Goal: Information Seeking & Learning: Learn about a topic

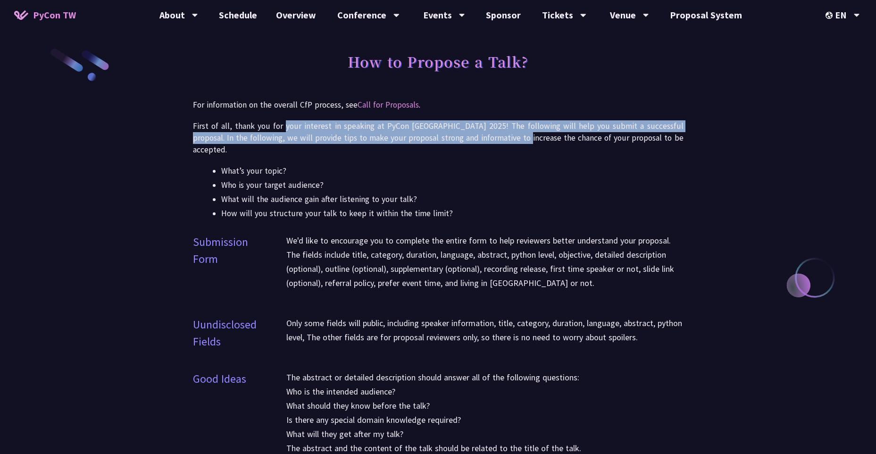
drag, startPoint x: 285, startPoint y: 122, endPoint x: 507, endPoint y: 132, distance: 221.9
click at [507, 132] on p "First of all, thank you for your interest in speaking at PyCon [GEOGRAPHIC_DATA…" at bounding box center [438, 137] width 490 height 35
drag, startPoint x: 507, startPoint y: 132, endPoint x: 405, endPoint y: 130, distance: 101.9
click at [405, 130] on p "First of all, thank you for your interest in speaking at PyCon [GEOGRAPHIC_DATA…" at bounding box center [438, 137] width 490 height 35
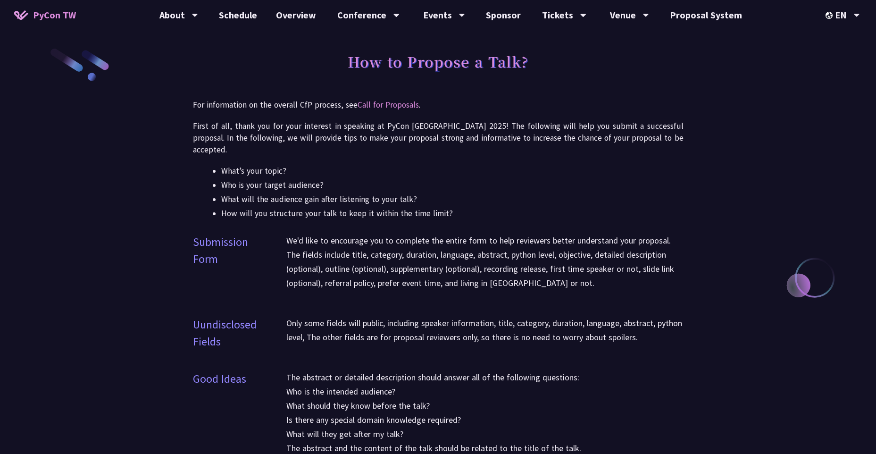
drag, startPoint x: 503, startPoint y: 164, endPoint x: 499, endPoint y: 106, distance: 58.1
click at [394, 102] on link "Call for Proposals" at bounding box center [387, 105] width 61 height 10
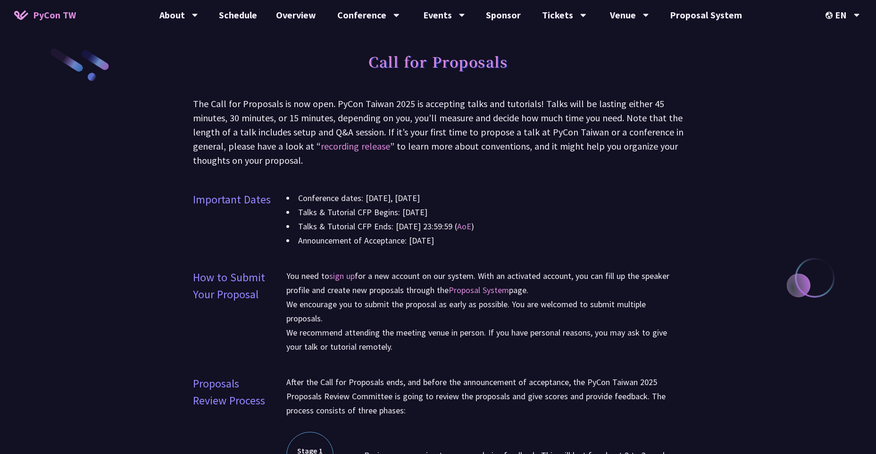
drag, startPoint x: 322, startPoint y: 199, endPoint x: 515, endPoint y: 203, distance: 192.5
click at [515, 203] on li "Conference dates: [DATE], [DATE]" at bounding box center [484, 198] width 397 height 14
drag, startPoint x: 515, startPoint y: 203, endPoint x: 439, endPoint y: 203, distance: 75.5
click at [439, 203] on li "Conference dates: [DATE], [DATE]" at bounding box center [484, 198] width 397 height 14
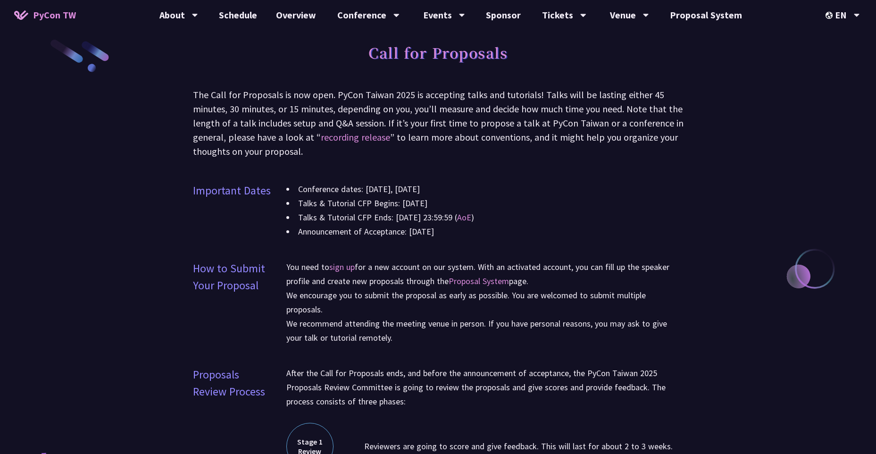
drag, startPoint x: 511, startPoint y: 168, endPoint x: 511, endPoint y: 179, distance: 10.9
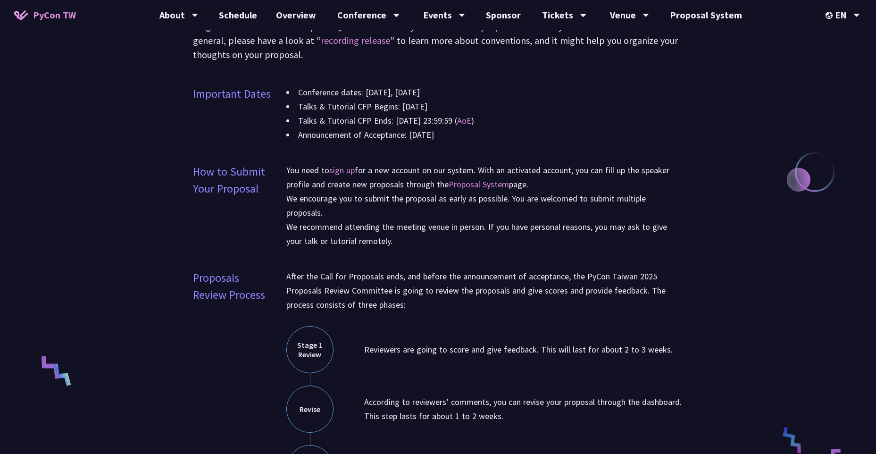
drag, startPoint x: 511, startPoint y: 179, endPoint x: 524, endPoint y: 255, distance: 76.9
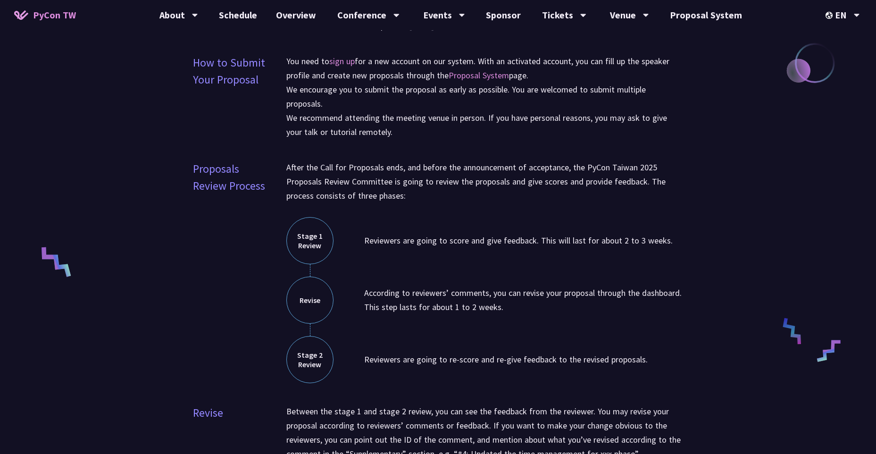
drag, startPoint x: 524, startPoint y: 253, endPoint x: 517, endPoint y: 168, distance: 85.1
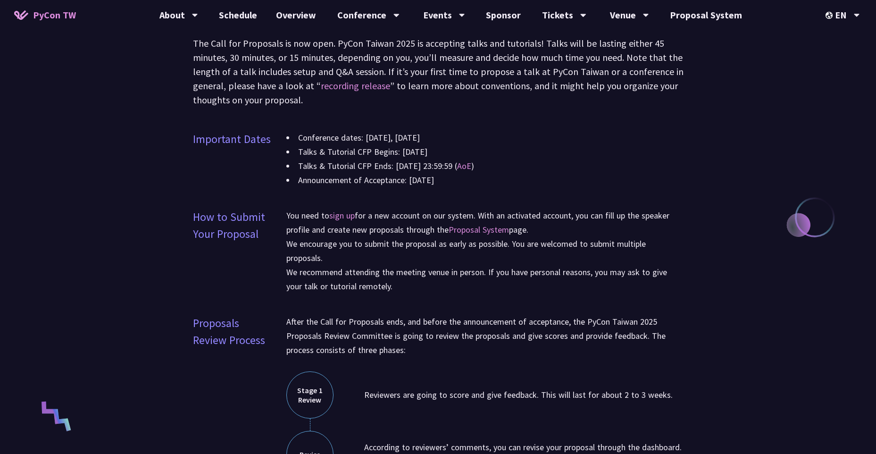
scroll to position [35, 0]
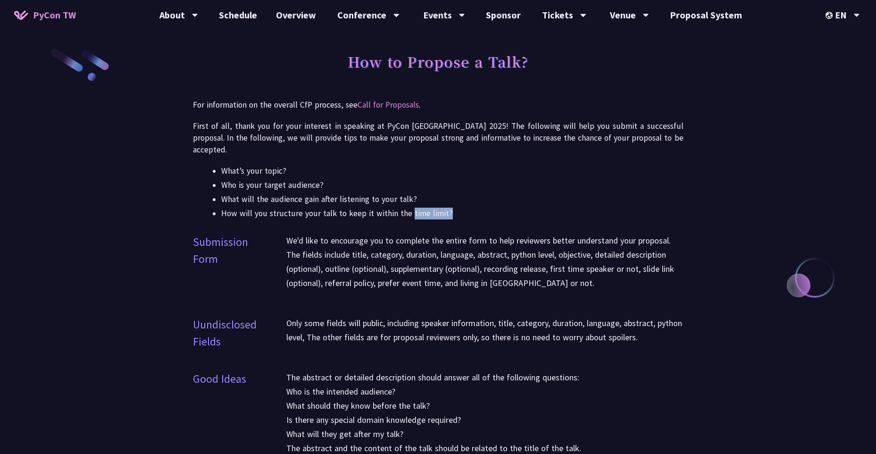
drag, startPoint x: 407, startPoint y: 197, endPoint x: 486, endPoint y: 205, distance: 79.7
click at [486, 208] on li "How will you structure your talk to keep it within the time limit?" at bounding box center [452, 214] width 462 height 12
drag, startPoint x: 486, startPoint y: 205, endPoint x: 431, endPoint y: 233, distance: 61.6
click at [431, 233] on p "We'd like to encourage you to complete the entire form to help reviewers better…" at bounding box center [484, 261] width 397 height 57
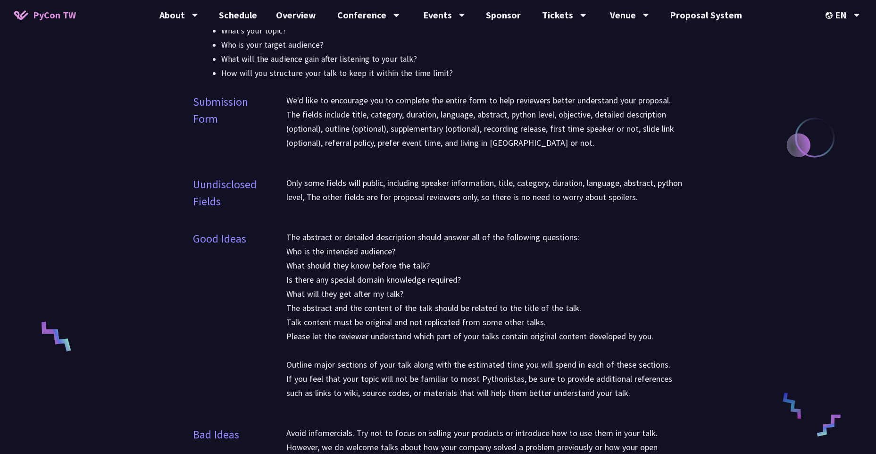
drag, startPoint x: 443, startPoint y: 240, endPoint x: 444, endPoint y: 288, distance: 47.7
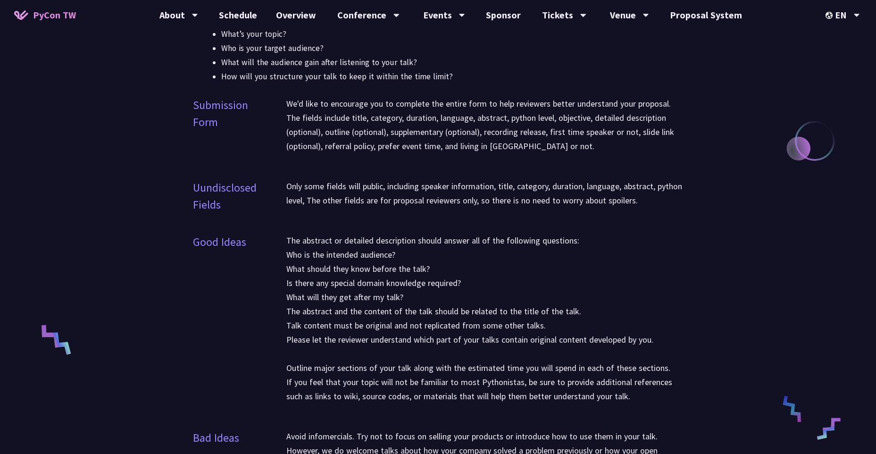
scroll to position [140, 0]
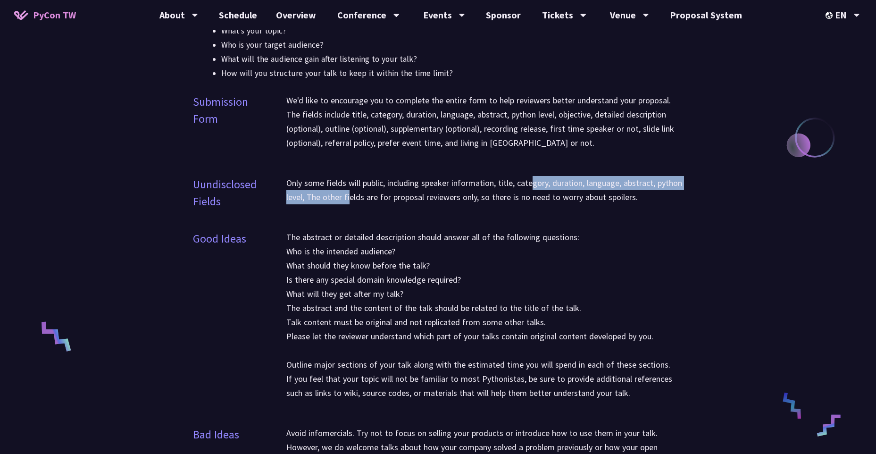
drag, startPoint x: 375, startPoint y: 181, endPoint x: 534, endPoint y: 172, distance: 159.2
click at [534, 176] on p "Only some fields will public, including speaker information, title, category, d…" at bounding box center [484, 190] width 397 height 28
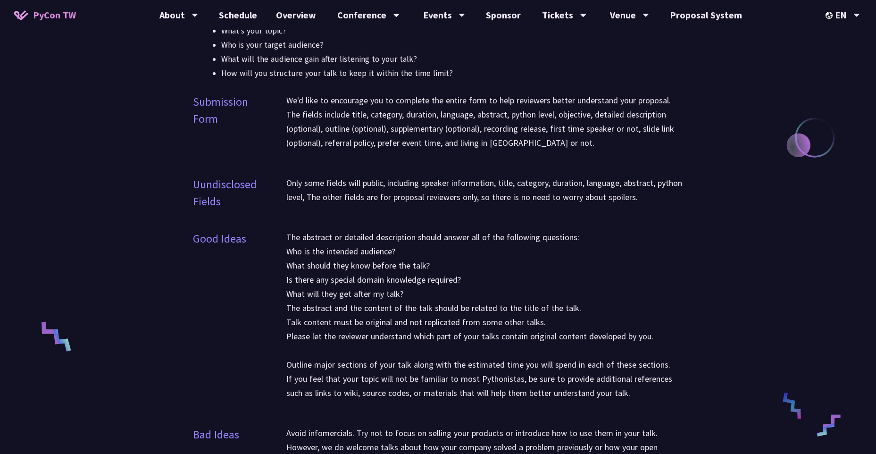
drag, startPoint x: 534, startPoint y: 172, endPoint x: 435, endPoint y: 194, distance: 101.5
click at [435, 194] on div "Only some fields will public, including speaker information, title, category, d…" at bounding box center [484, 196] width 397 height 40
drag, startPoint x: 432, startPoint y: 192, endPoint x: 544, endPoint y: 184, distance: 111.6
click at [544, 184] on p "Only some fields will public, including speaker information, title, category, d…" at bounding box center [484, 190] width 397 height 28
click at [470, 230] on p "The abstract or detailed description should answer all of the following questio…" at bounding box center [484, 315] width 397 height 170
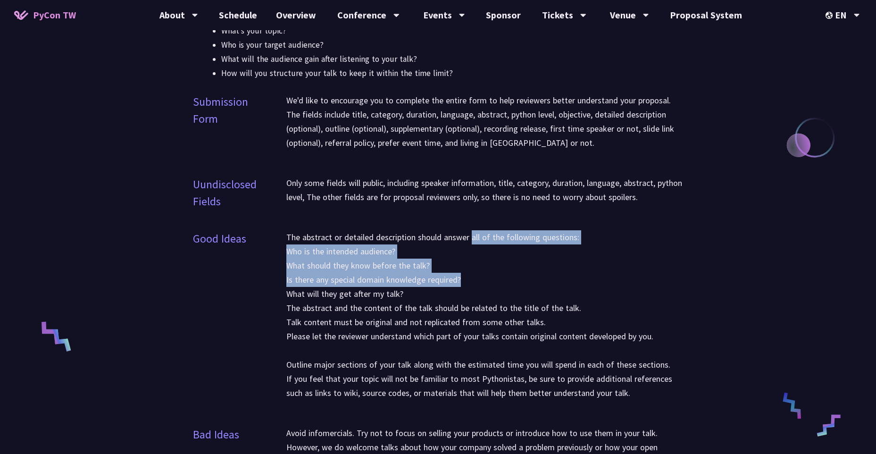
drag, startPoint x: 470, startPoint y: 221, endPoint x: 472, endPoint y: 262, distance: 41.1
click at [472, 262] on p "The abstract or detailed description should answer all of the following questio…" at bounding box center [484, 315] width 397 height 170
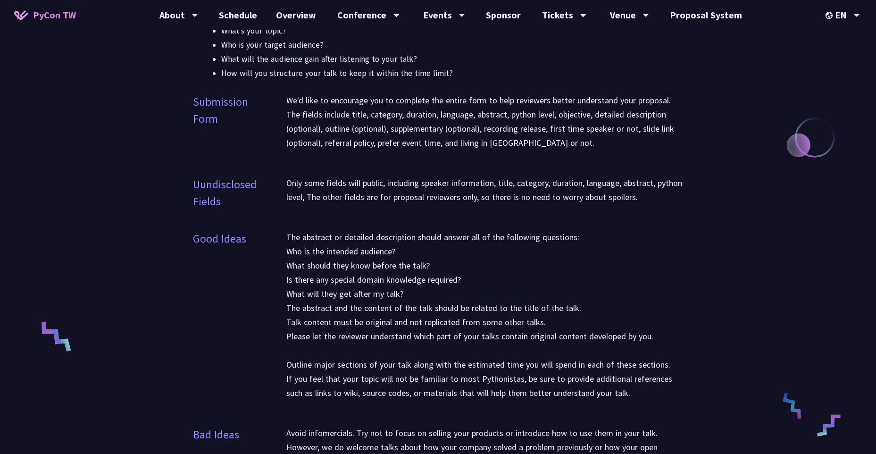
drag, startPoint x: 472, startPoint y: 262, endPoint x: 453, endPoint y: 310, distance: 51.5
click at [453, 310] on p "The abstract or detailed description should answer all of the following questio…" at bounding box center [484, 315] width 397 height 170
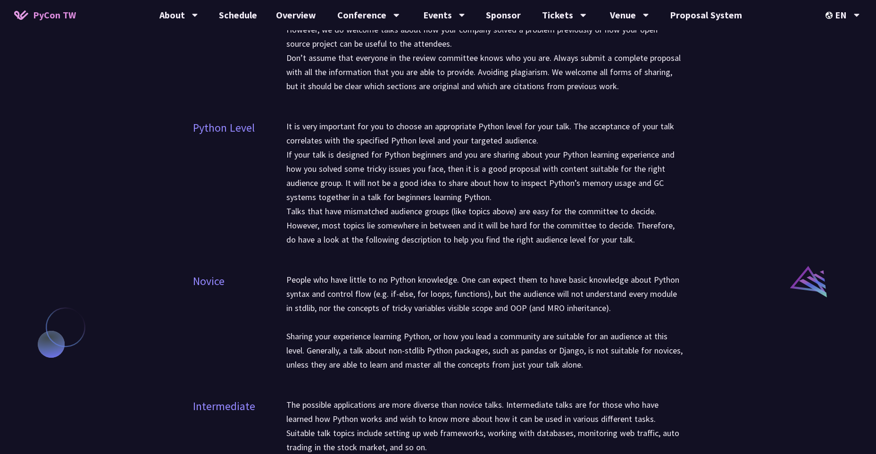
drag, startPoint x: 457, startPoint y: 265, endPoint x: 458, endPoint y: 291, distance: 26.9
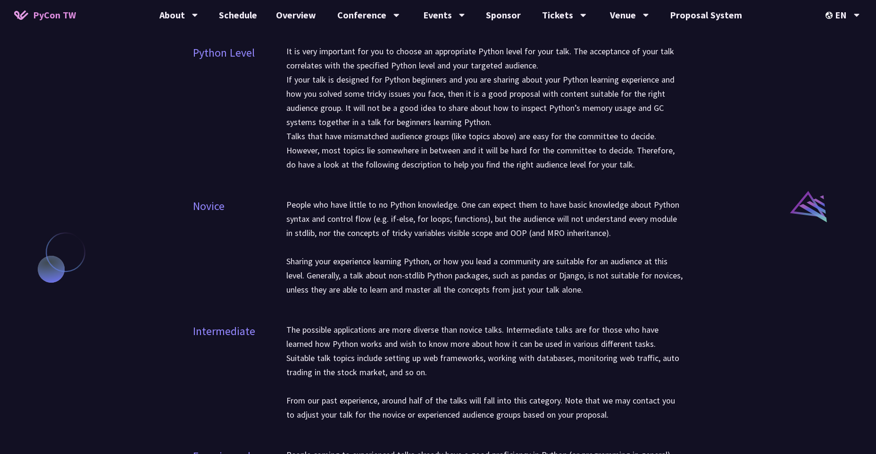
scroll to position [698, 0]
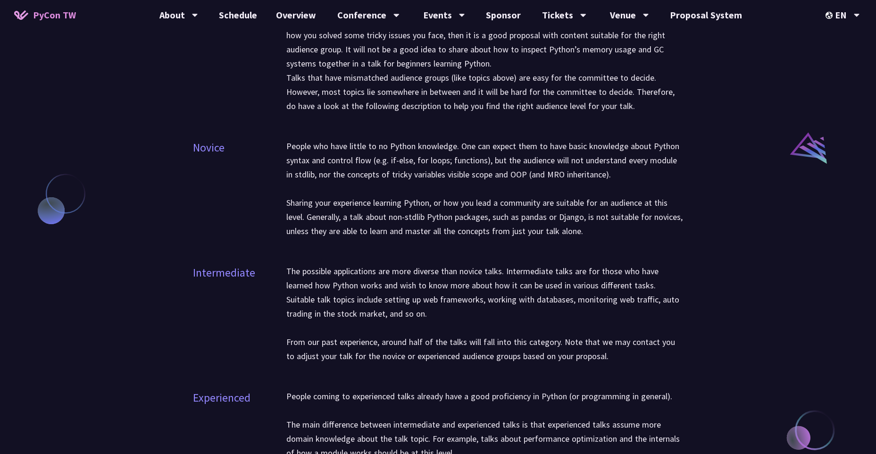
drag, startPoint x: 457, startPoint y: 214, endPoint x: 465, endPoint y: 262, distance: 48.6
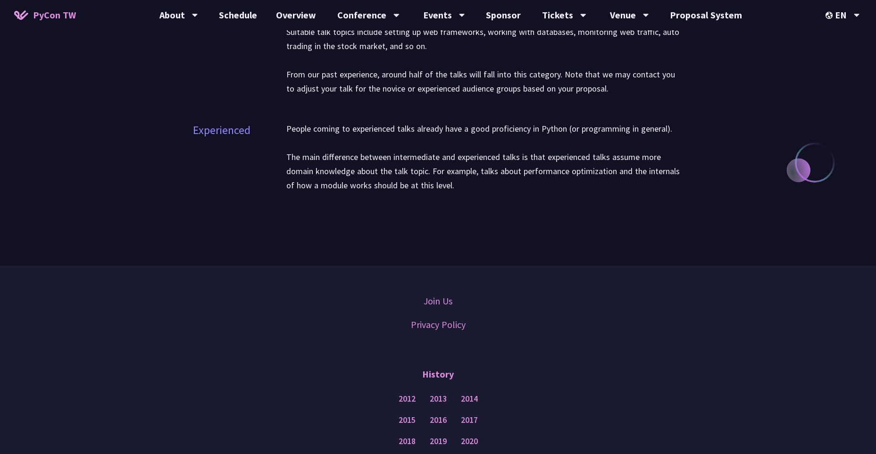
drag, startPoint x: 463, startPoint y: 239, endPoint x: 462, endPoint y: 253, distance: 14.2
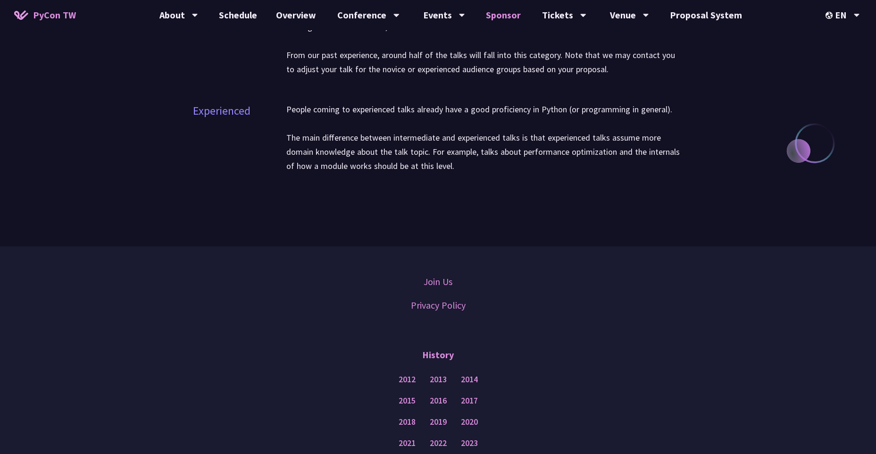
click at [497, 11] on link "Sponsor" at bounding box center [503, 15] width 54 height 30
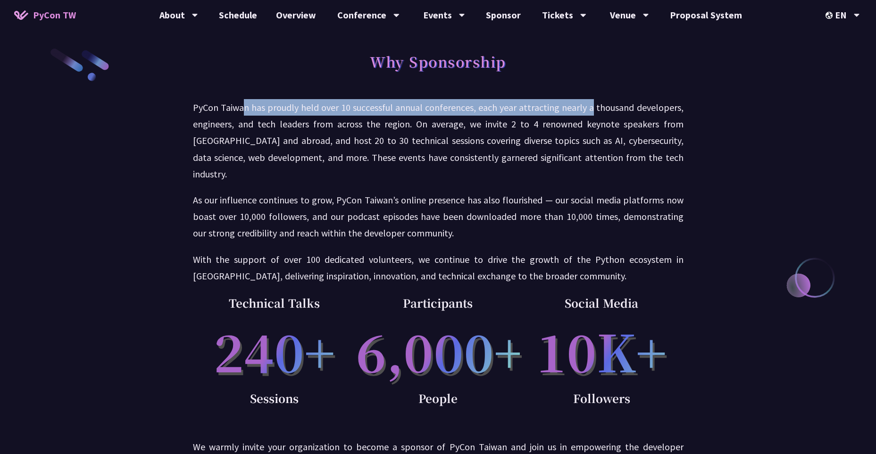
drag, startPoint x: 244, startPoint y: 106, endPoint x: 595, endPoint y: 102, distance: 351.4
click at [595, 102] on p "PyCon Taiwan has proudly held over 10 successful annual conferences, each year …" at bounding box center [438, 140] width 490 height 83
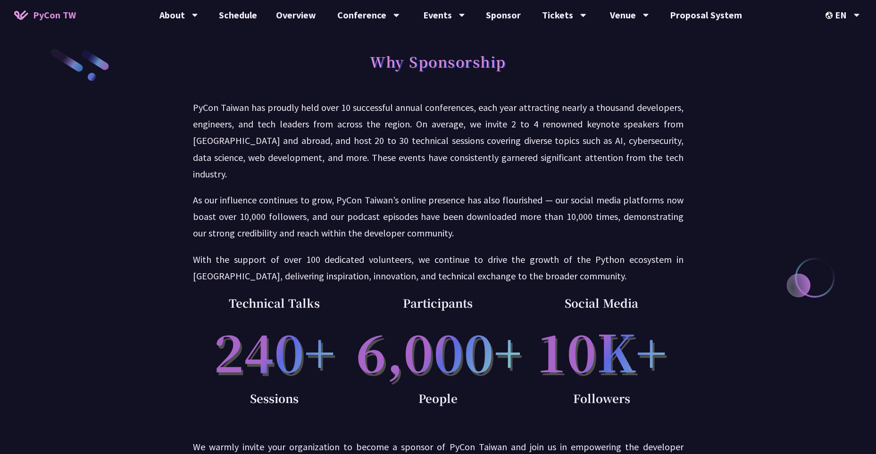
drag, startPoint x: 595, startPoint y: 102, endPoint x: 383, endPoint y: 149, distance: 216.8
click at [383, 149] on p "PyCon Taiwan has proudly held over 10 successful annual conferences, each year …" at bounding box center [438, 140] width 490 height 83
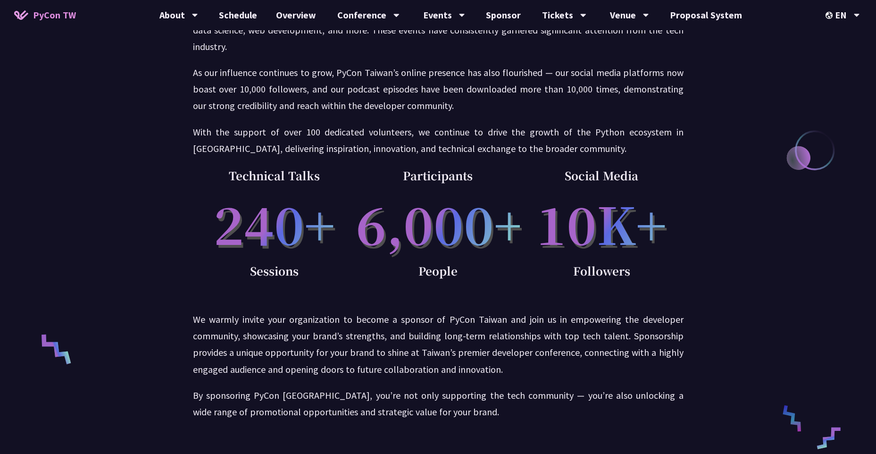
scroll to position [438, 0]
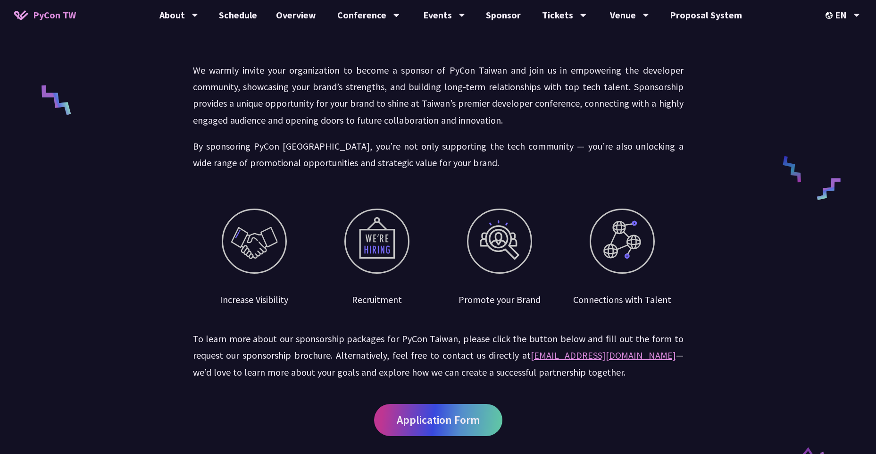
drag, startPoint x: 383, startPoint y: 149, endPoint x: 374, endPoint y: 243, distance: 94.8
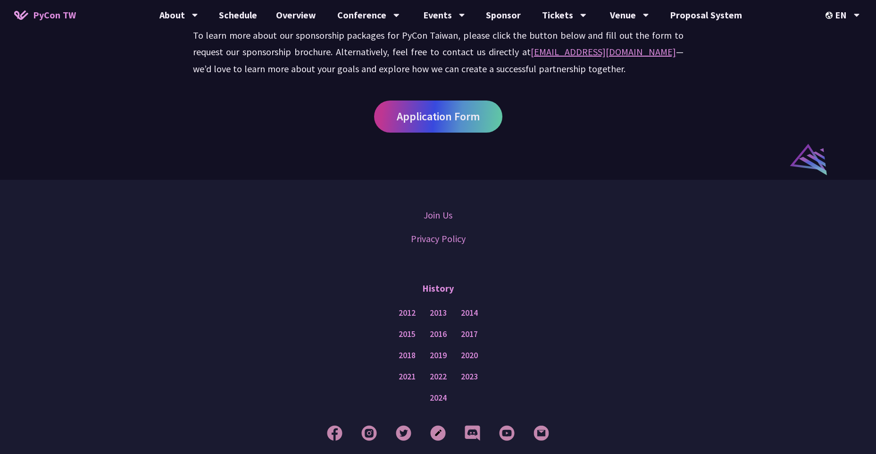
drag, startPoint x: 453, startPoint y: 317, endPoint x: 452, endPoint y: 332, distance: 15.2
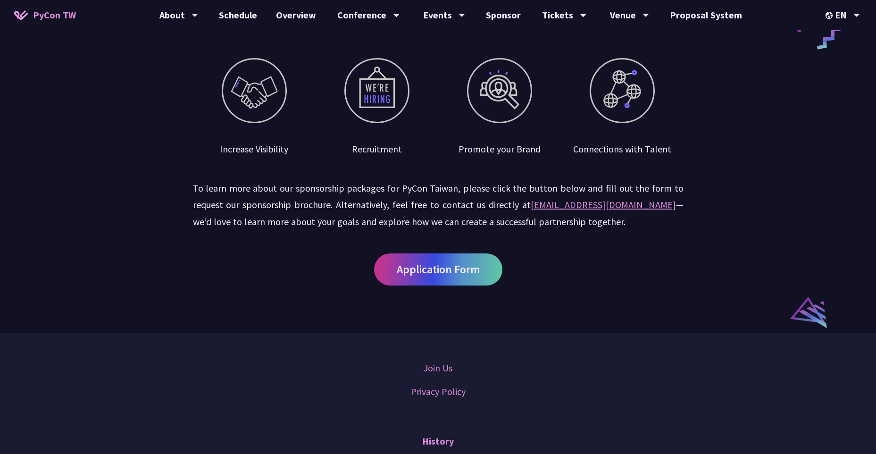
drag, startPoint x: 574, startPoint y: 221, endPoint x: 567, endPoint y: 157, distance: 65.0
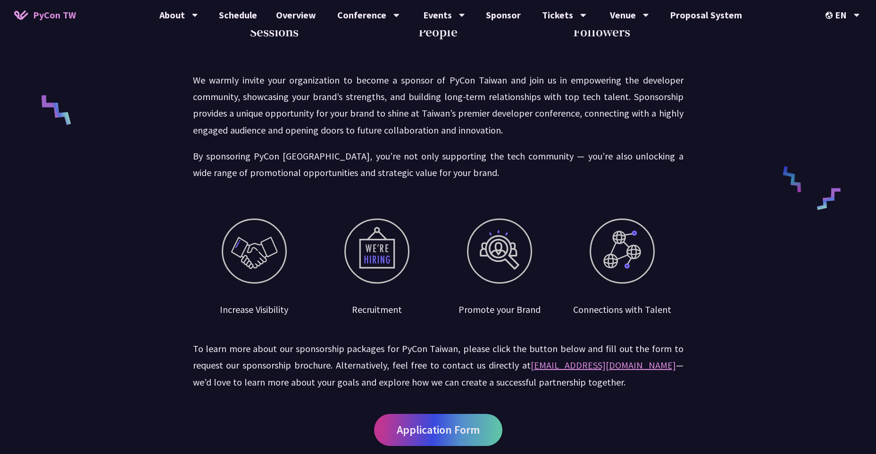
drag, startPoint x: 336, startPoint y: 186, endPoint x: 341, endPoint y: 131, distance: 55.4
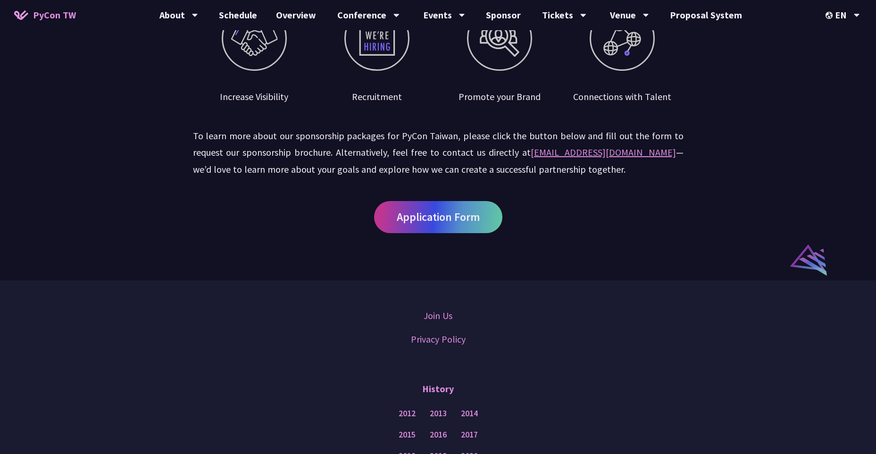
drag, startPoint x: 462, startPoint y: 132, endPoint x: 464, endPoint y: 206, distance: 74.1
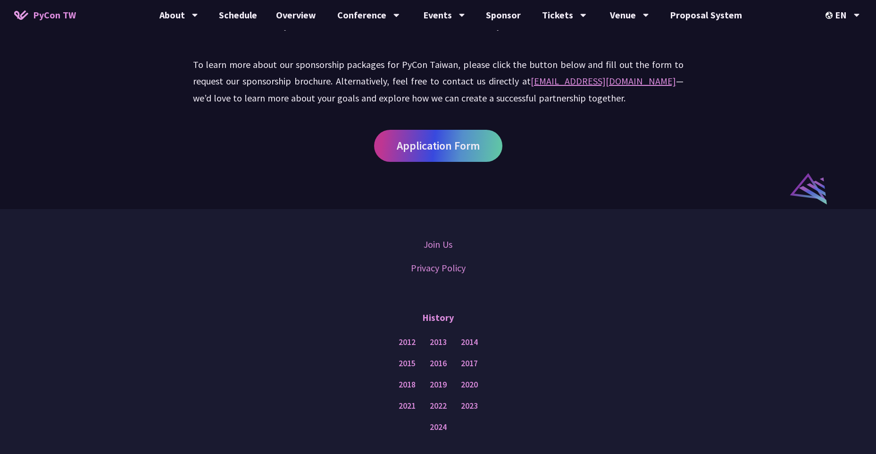
scroll to position [716, 0]
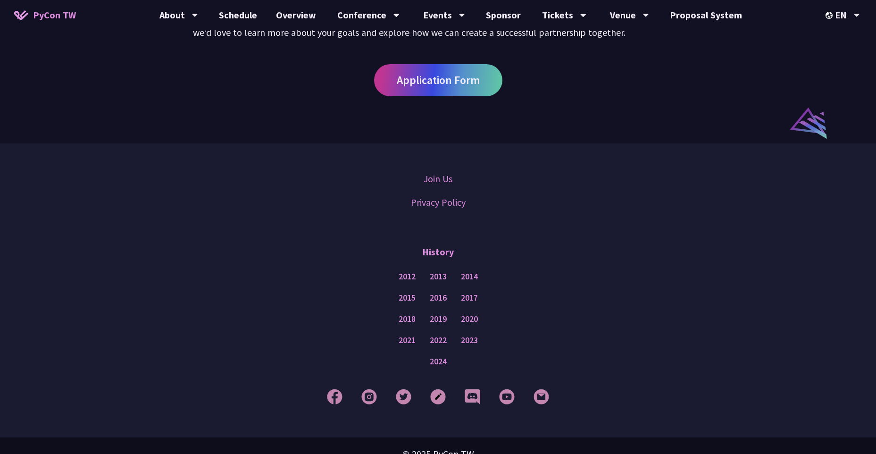
drag, startPoint x: 555, startPoint y: 196, endPoint x: 541, endPoint y: 288, distance: 93.4
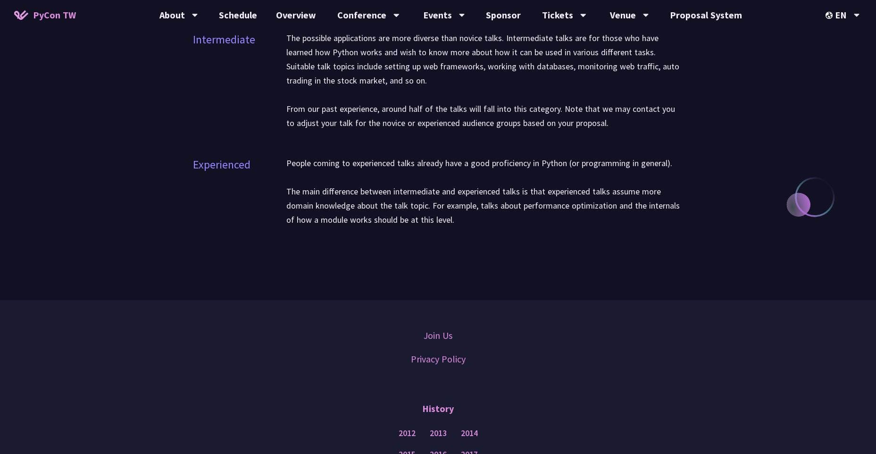
drag, startPoint x: 502, startPoint y: 191, endPoint x: 486, endPoint y: 262, distance: 72.9
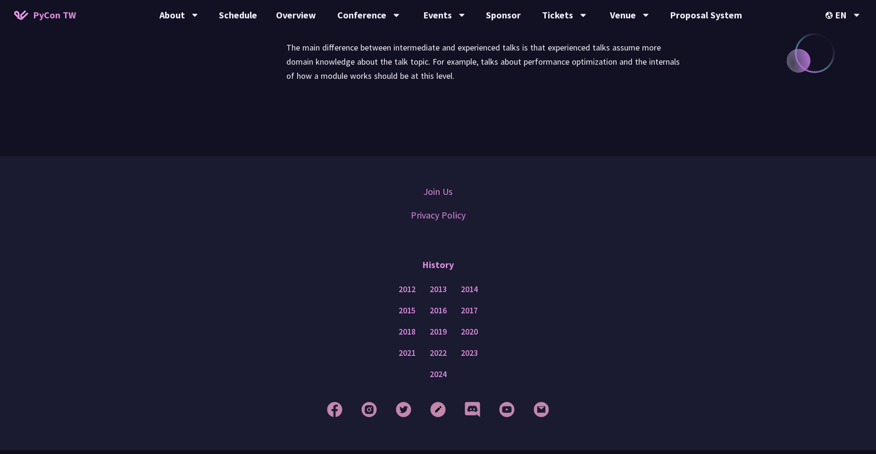
drag, startPoint x: 495, startPoint y: 149, endPoint x: 493, endPoint y: 190, distance: 41.5
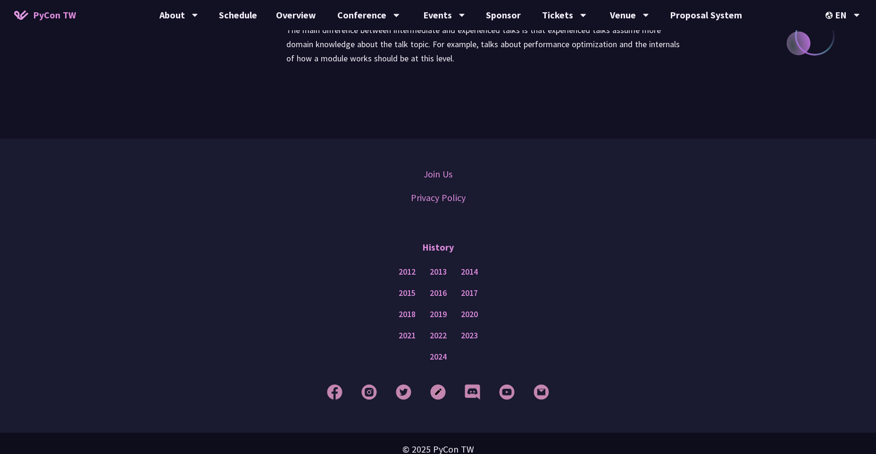
drag, startPoint x: 490, startPoint y: 181, endPoint x: 504, endPoint y: 240, distance: 61.1
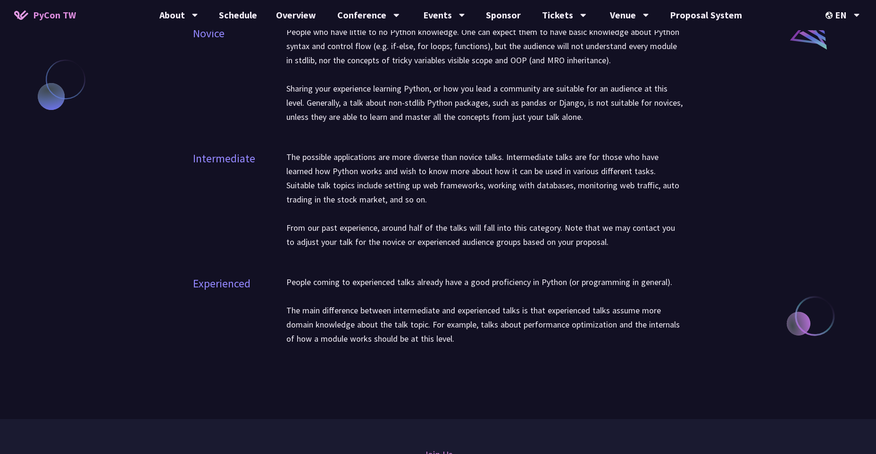
scroll to position [0, 0]
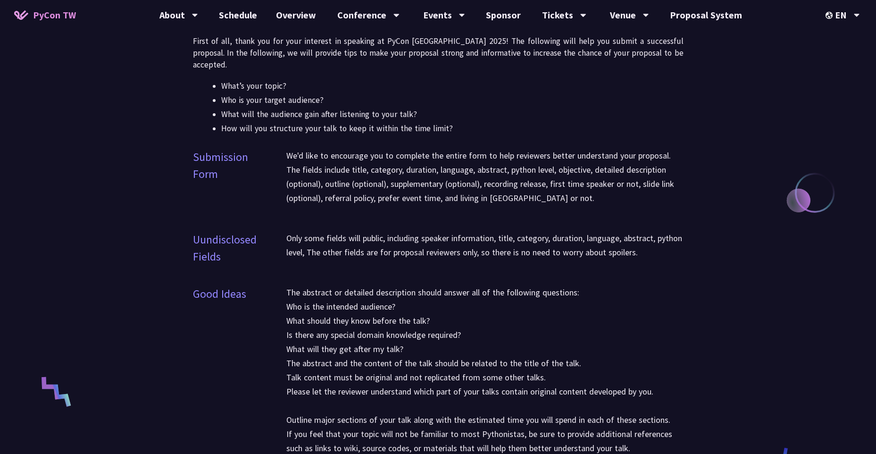
drag, startPoint x: 509, startPoint y: 273, endPoint x: 497, endPoint y: 86, distance: 187.6
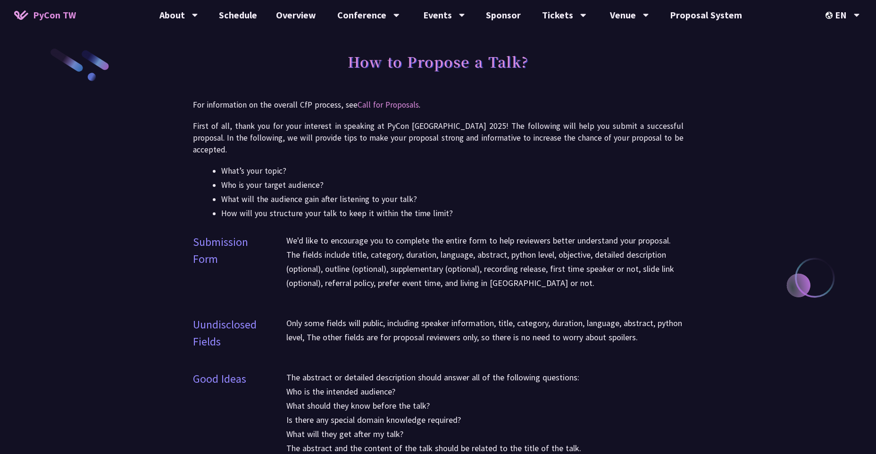
click at [460, 61] on h1 "How to Propose a Talk?" at bounding box center [438, 61] width 181 height 28
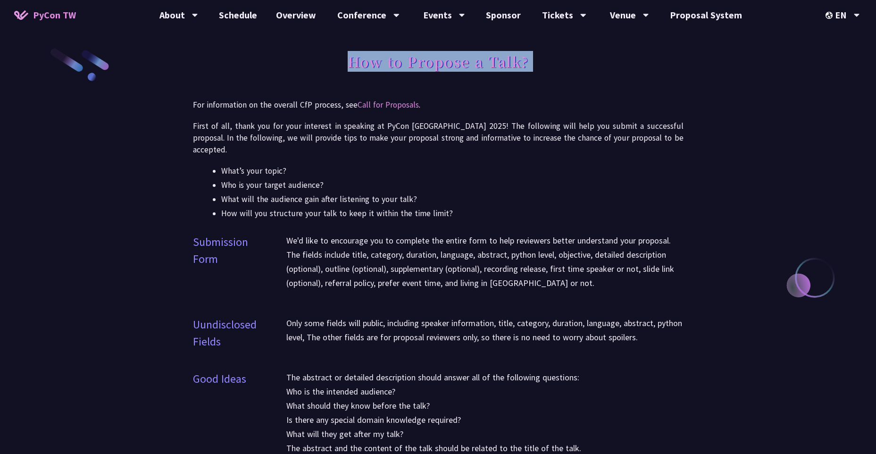
click at [460, 61] on h1 "How to Propose a Talk?" at bounding box center [438, 61] width 181 height 28
click at [367, 65] on h1 "How to Propose a Talk?" at bounding box center [438, 61] width 181 height 28
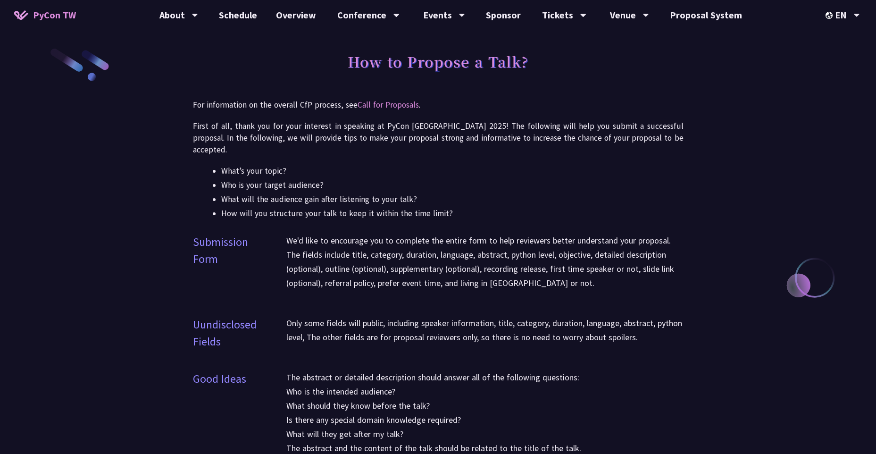
click at [50, 16] on span "PyCon TW" at bounding box center [54, 15] width 43 height 14
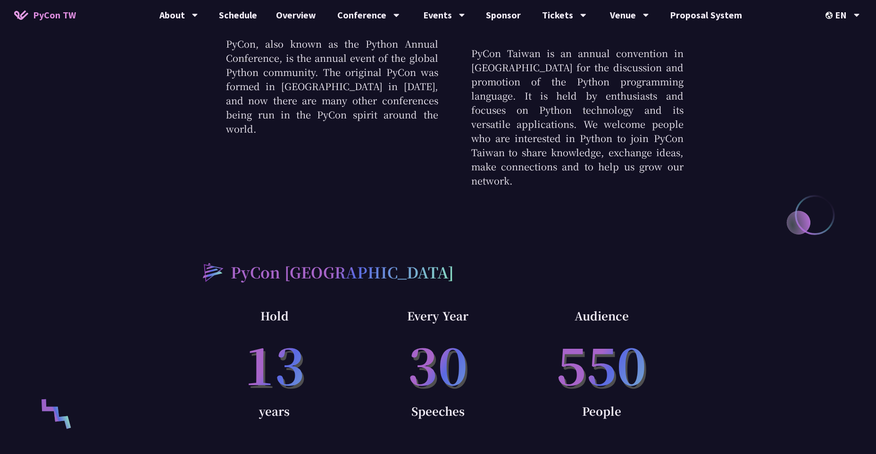
drag, startPoint x: 538, startPoint y: 54, endPoint x: 541, endPoint y: 147, distance: 93.4
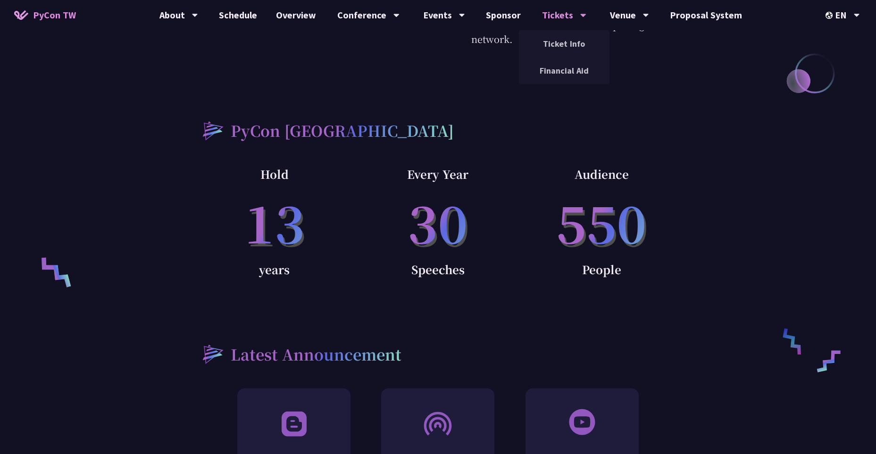
click at [556, 23] on div "Tickets" at bounding box center [564, 15] width 44 height 30
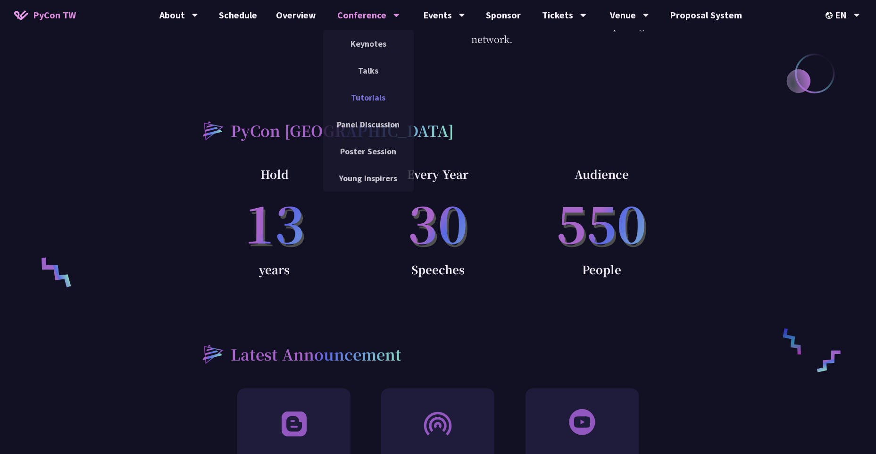
click at [366, 93] on link "Tutorials" at bounding box center [368, 97] width 91 height 22
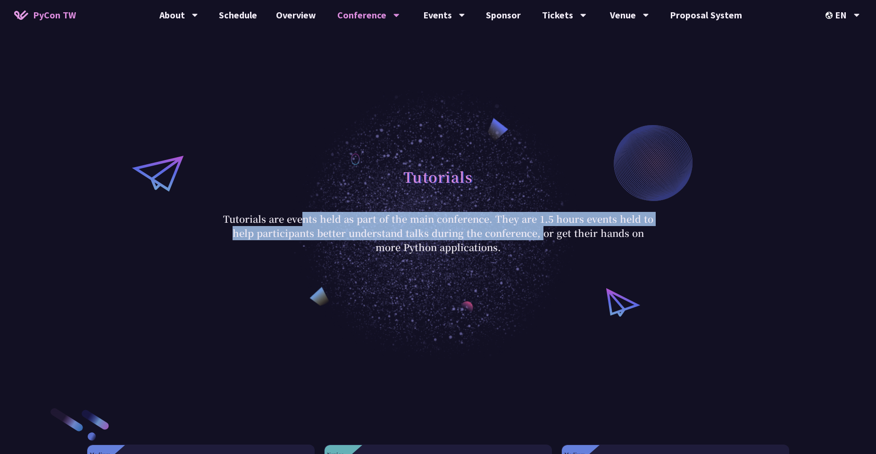
drag, startPoint x: 302, startPoint y: 223, endPoint x: 532, endPoint y: 231, distance: 229.8
click at [532, 231] on p "Tutorials are events held as part of the main conference. They are 1.5 hours ev…" at bounding box center [438, 233] width 439 height 42
drag, startPoint x: 532, startPoint y: 231, endPoint x: 464, endPoint y: 230, distance: 68.4
click at [464, 230] on p "Tutorials are events held as part of the main conference. They are 1.5 hours ev…" at bounding box center [438, 233] width 439 height 42
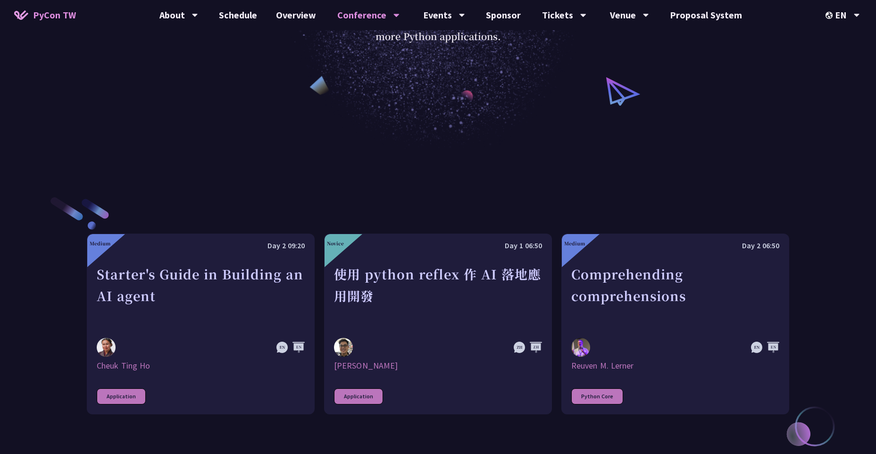
scroll to position [316, 0]
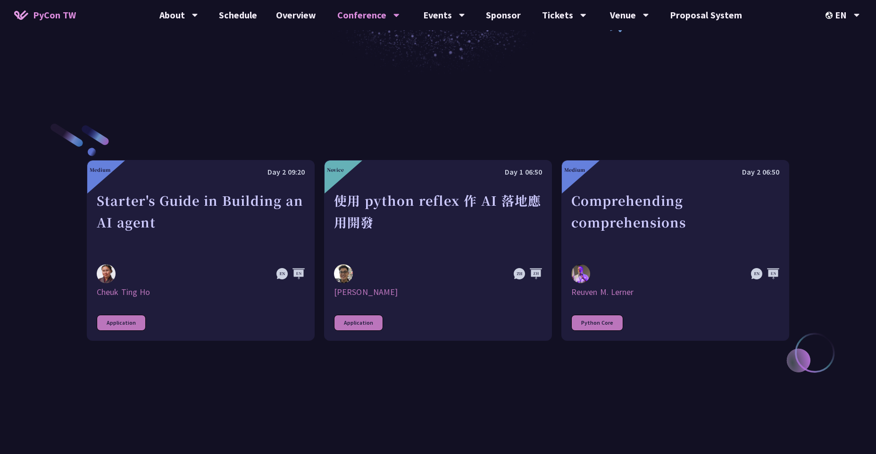
drag, startPoint x: 640, startPoint y: 231, endPoint x: 628, endPoint y: 294, distance: 64.3
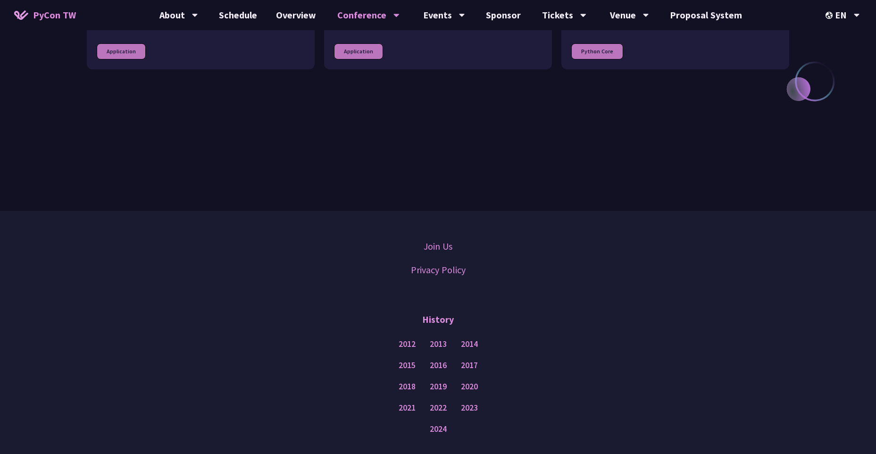
scroll to position [640, 0]
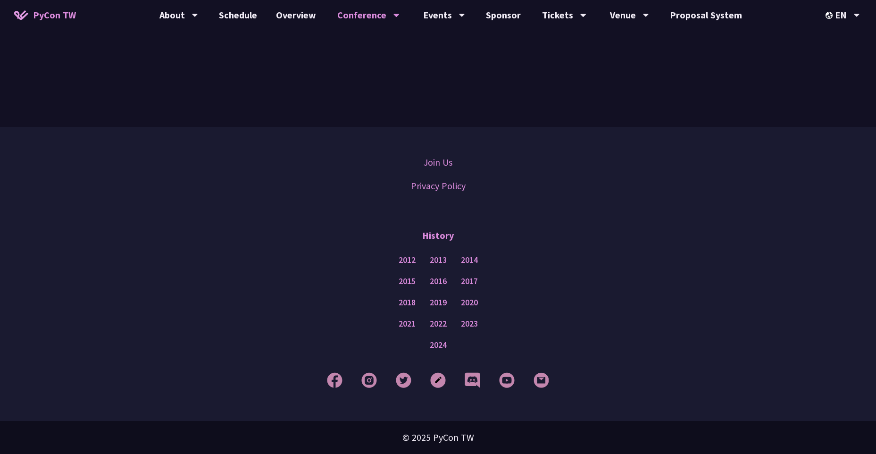
drag, startPoint x: 845, startPoint y: 175, endPoint x: 815, endPoint y: 266, distance: 95.5
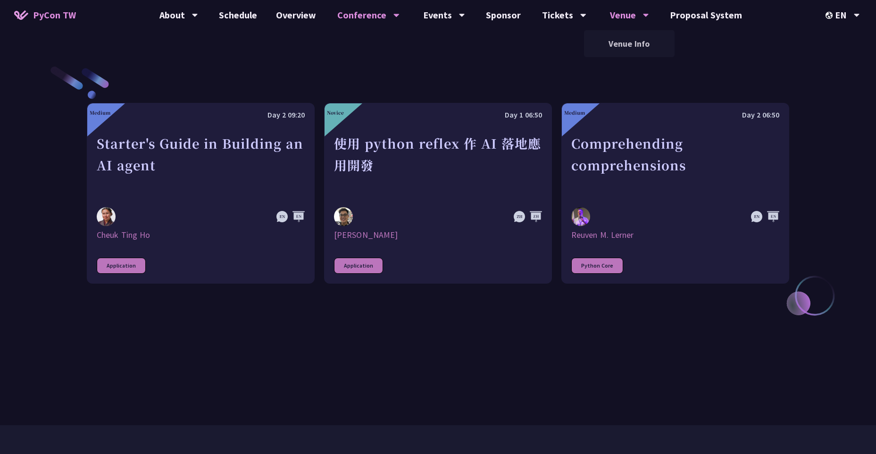
scroll to position [0, 0]
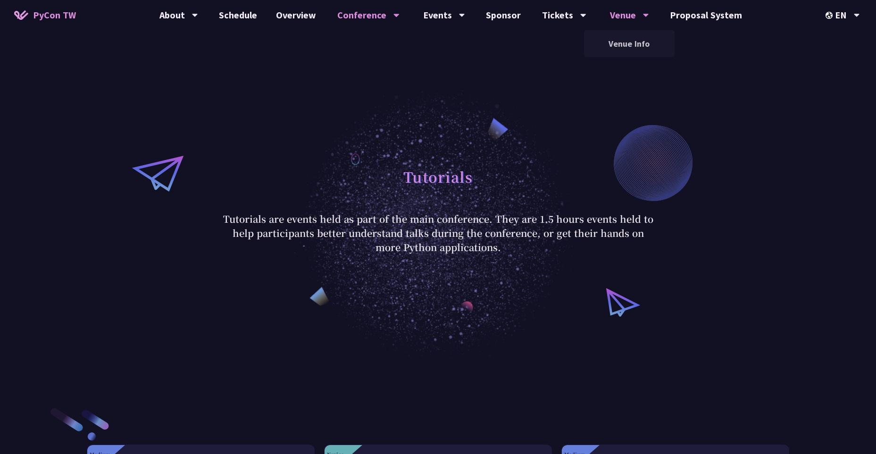
drag, startPoint x: 649, startPoint y: 214, endPoint x: 611, endPoint y: 19, distance: 198.0
click at [565, 72] on link "Financial Aid" at bounding box center [564, 70] width 91 height 22
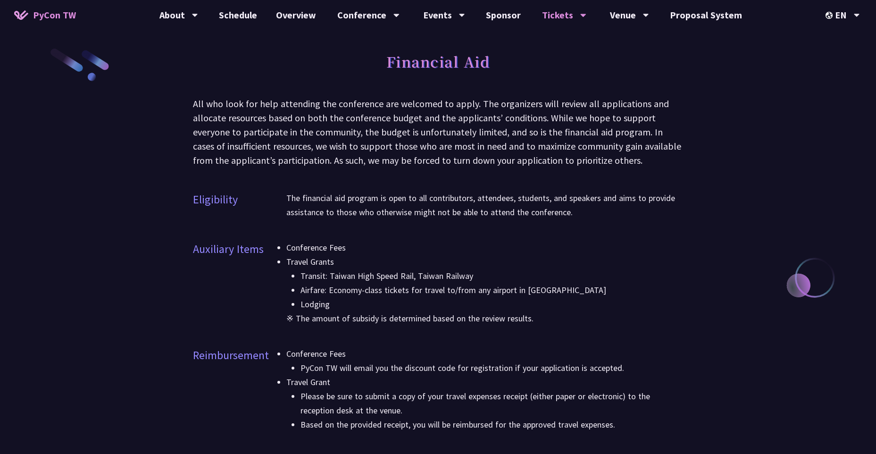
drag, startPoint x: 335, startPoint y: 280, endPoint x: 585, endPoint y: 300, distance: 250.7
click at [585, 300] on ul "Transit: Taiwan High Speed Rail, Taiwan Railway Airfare: Economy-class tickets …" at bounding box center [484, 290] width 397 height 42
drag, startPoint x: 584, startPoint y: 300, endPoint x: 387, endPoint y: 305, distance: 197.2
click at [387, 305] on li "Lodging" at bounding box center [491, 304] width 383 height 14
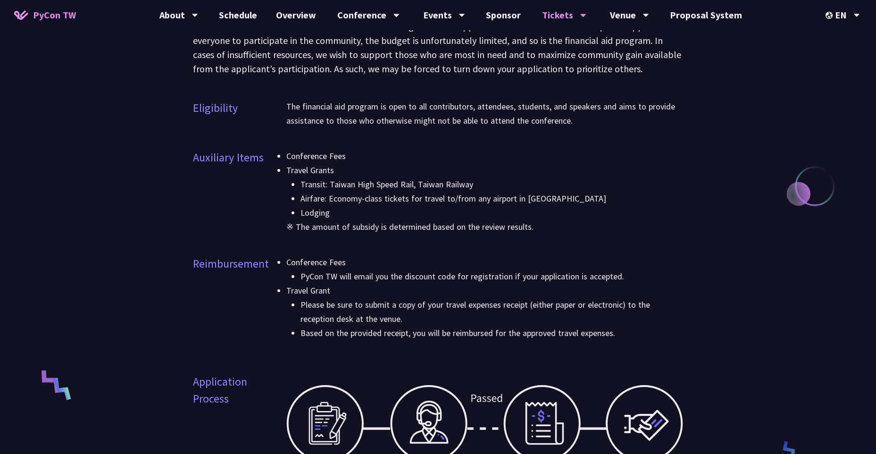
drag, startPoint x: 394, startPoint y: 290, endPoint x: 392, endPoint y: 349, distance: 59.5
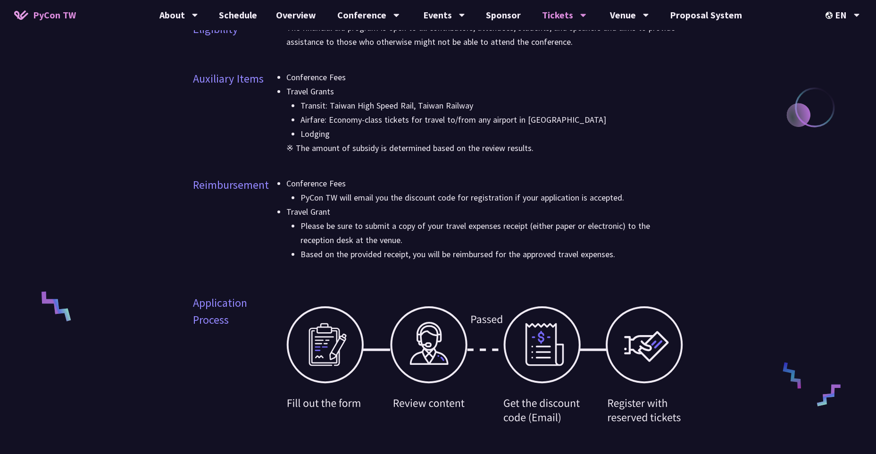
drag, startPoint x: 309, startPoint y: 132, endPoint x: 438, endPoint y: 116, distance: 129.6
click at [438, 116] on ul "Transit: Taiwan High Speed Rail, Taiwan Railway Airfare: Economy-class tickets …" at bounding box center [484, 120] width 397 height 42
drag, startPoint x: 438, startPoint y: 116, endPoint x: 406, endPoint y: 139, distance: 39.0
click at [406, 139] on li "Lodging" at bounding box center [491, 134] width 383 height 14
click at [396, 150] on p "※ The amount of subsidy is determined based on the review results." at bounding box center [484, 148] width 397 height 14
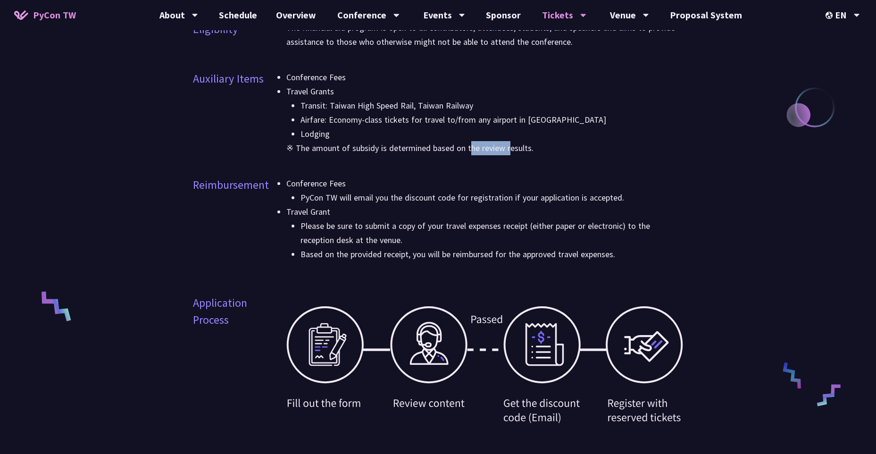
click at [396, 150] on p "※ The amount of subsidy is determined based on the review results." at bounding box center [484, 148] width 397 height 14
drag, startPoint x: 396, startPoint y: 150, endPoint x: 390, endPoint y: 187, distance: 37.8
click at [390, 187] on li "Conference Fees PyCon TW will email you the discount code for registration if y…" at bounding box center [484, 190] width 397 height 28
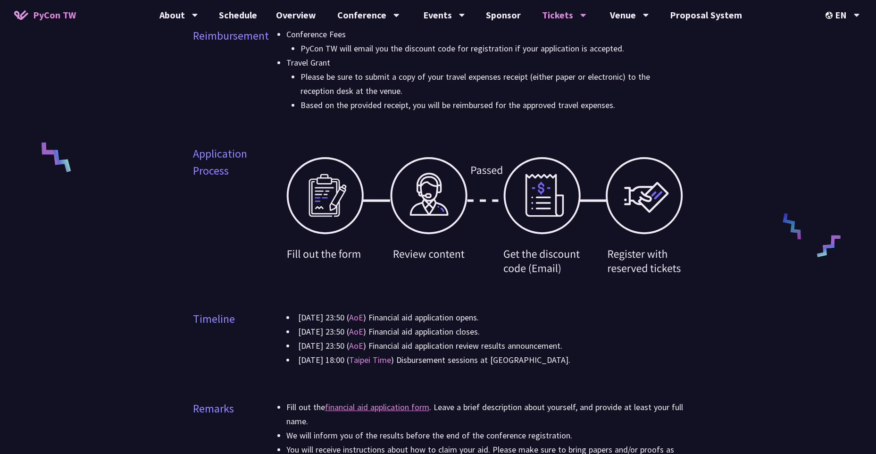
drag, startPoint x: 558, startPoint y: 200, endPoint x: 562, endPoint y: 245, distance: 45.0
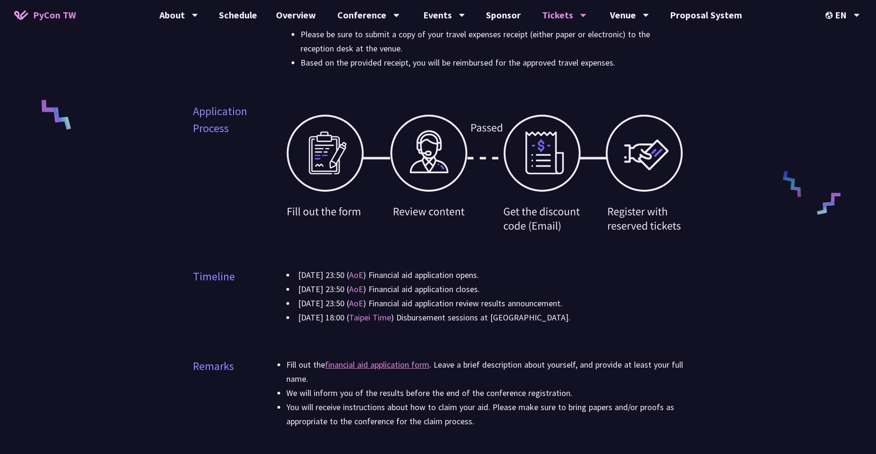
click at [508, 209] on div at bounding box center [484, 173] width 397 height 123
drag, startPoint x: 309, startPoint y: 269, endPoint x: 489, endPoint y: 254, distance: 180.3
click at [489, 254] on div "Eligibility The financial aid program is open to all contributors, attendees, s…" at bounding box center [438, 200] width 490 height 743
drag, startPoint x: 489, startPoint y: 254, endPoint x: 422, endPoint y: 286, distance: 74.7
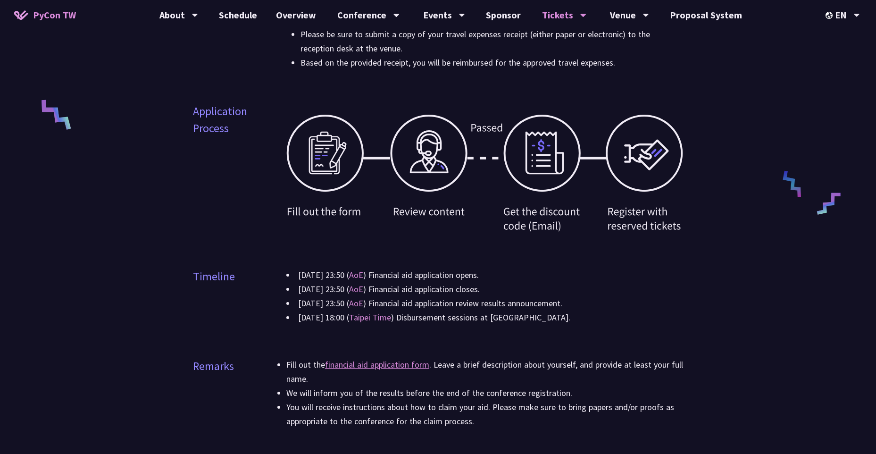
click at [422, 286] on li "[DATE] 23:50 ( AoE ) Financial aid application closes." at bounding box center [484, 289] width 397 height 14
drag, startPoint x: 422, startPoint y: 286, endPoint x: 413, endPoint y: 296, distance: 13.4
click at [413, 296] on li "[DATE] 23:50 ( AoE ) Financial aid application review results announcement." at bounding box center [484, 303] width 397 height 14
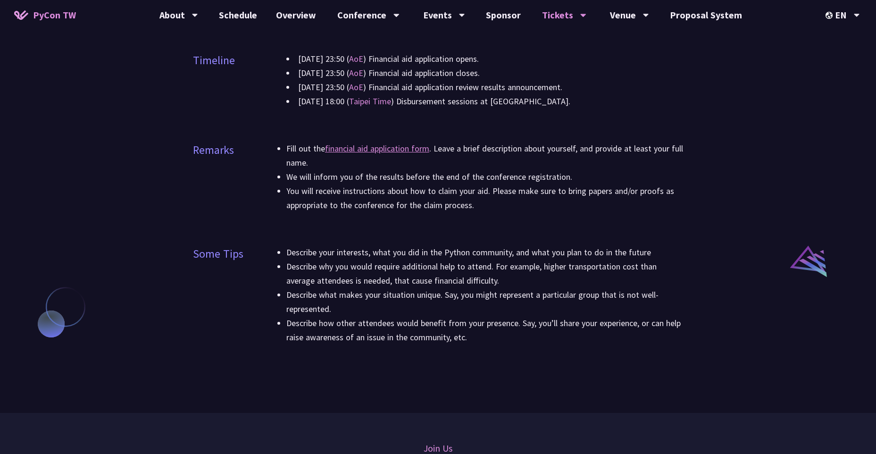
drag, startPoint x: 484, startPoint y: 300, endPoint x: 499, endPoint y: 358, distance: 60.3
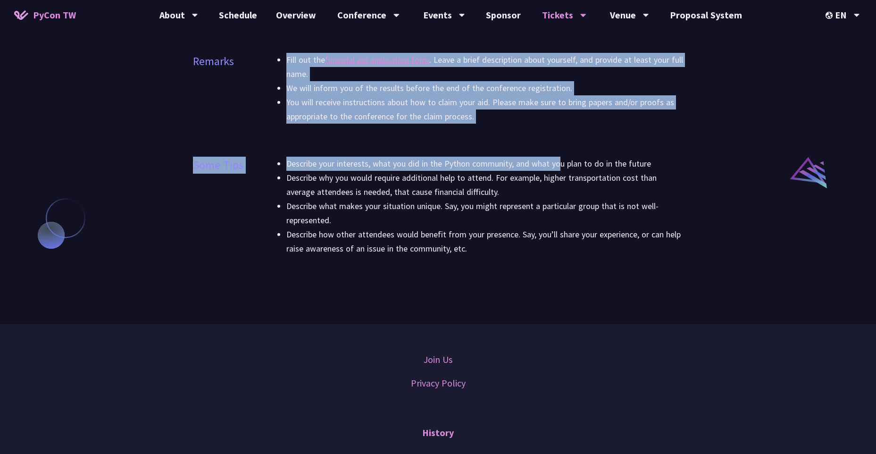
drag, startPoint x: 295, startPoint y: 148, endPoint x: 458, endPoint y: 165, distance: 164.1
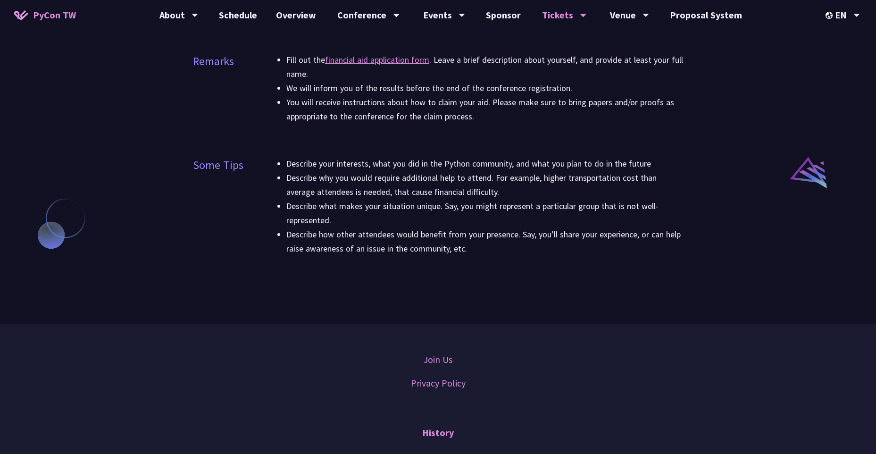
drag, startPoint x: 458, startPoint y: 165, endPoint x: 417, endPoint y: 193, distance: 50.2
click at [417, 193] on li "Describe why you would require additional help to attend. For example, higher t…" at bounding box center [484, 185] width 397 height 28
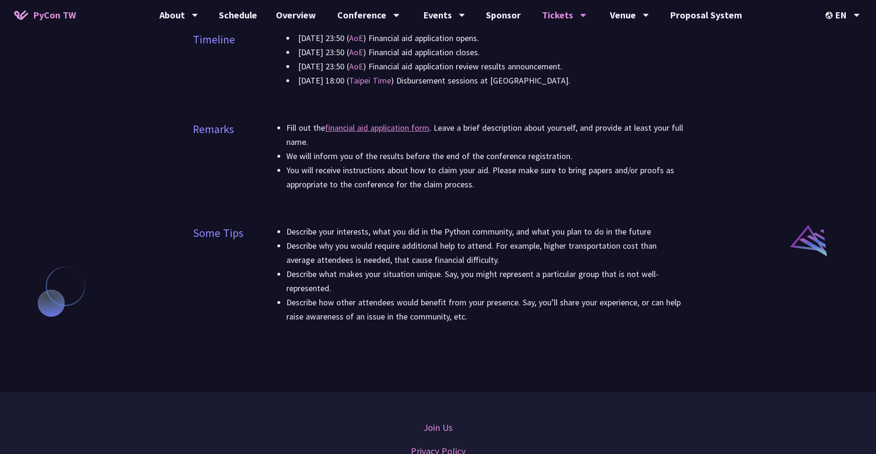
scroll to position [0, 0]
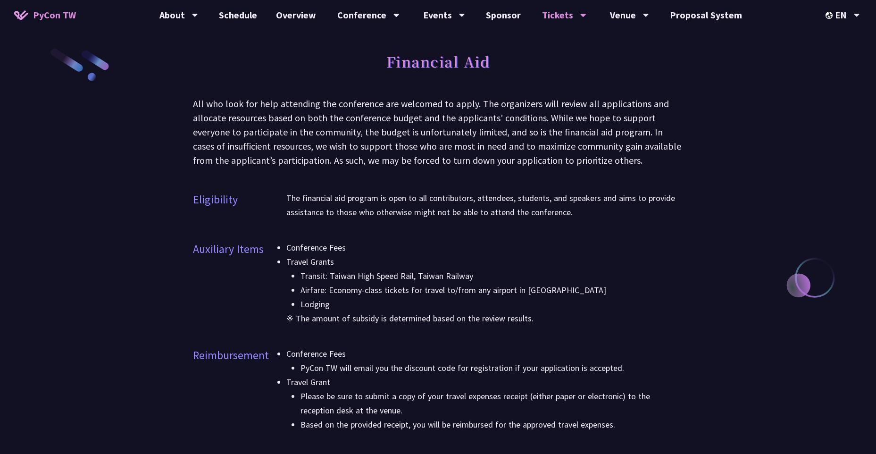
drag, startPoint x: 406, startPoint y: 213, endPoint x: 517, endPoint y: -25, distance: 263.5
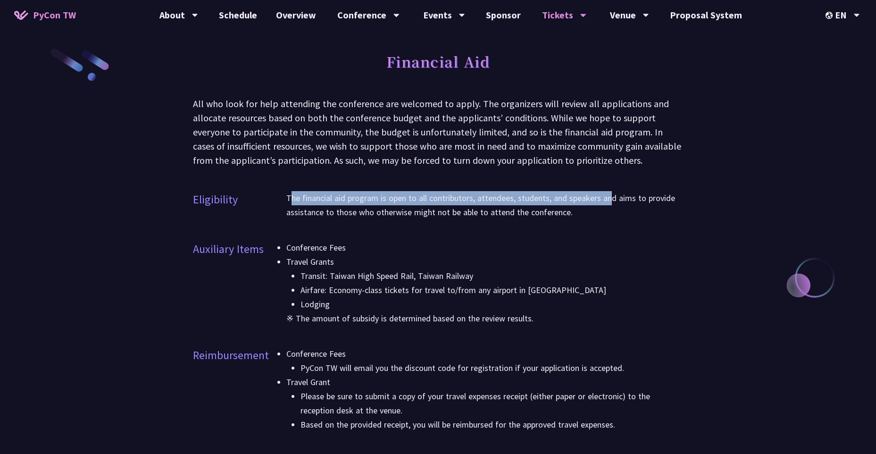
drag, startPoint x: 293, startPoint y: 200, endPoint x: 611, endPoint y: 200, distance: 318.3
click at [611, 200] on p "The financial aid program is open to all contributors, attendees, students, and…" at bounding box center [484, 205] width 397 height 28
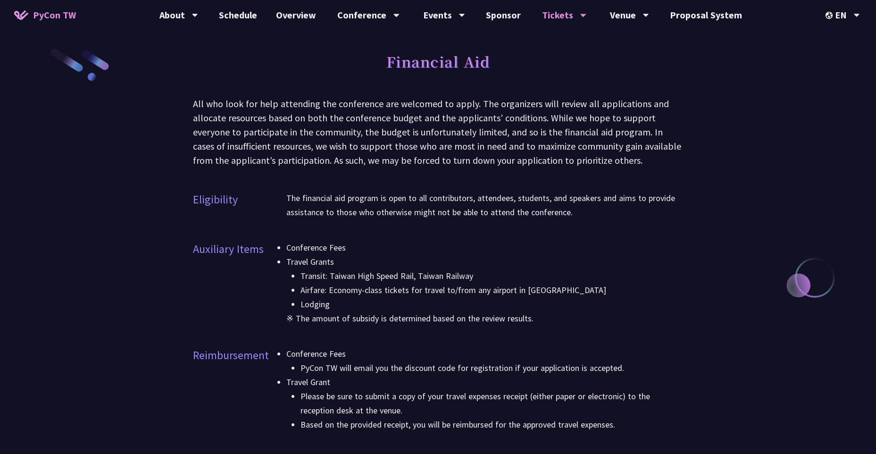
drag, startPoint x: 611, startPoint y: 200, endPoint x: 511, endPoint y: 208, distance: 100.7
click at [511, 208] on p "The financial aid program is open to all contributors, attendees, students, and…" at bounding box center [484, 205] width 397 height 28
click at [502, 213] on p "The financial aid program is open to all contributors, attendees, students, and…" at bounding box center [484, 205] width 397 height 28
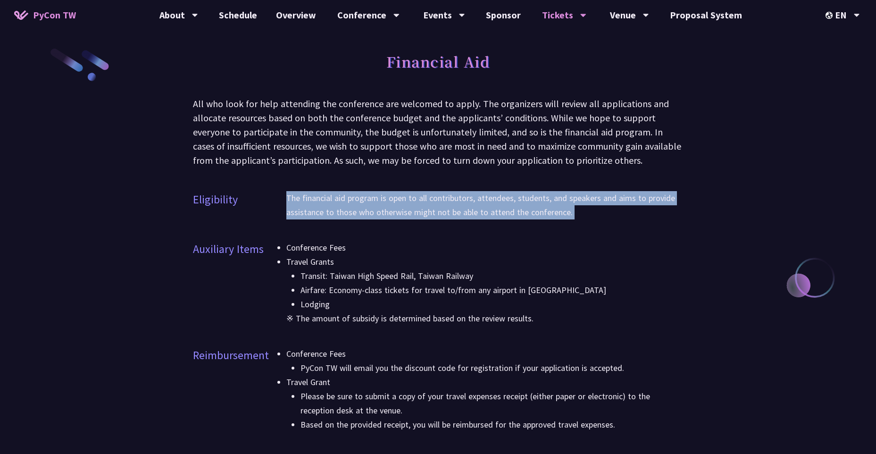
click at [502, 213] on p "The financial aid program is open to all contributors, attendees, students, and…" at bounding box center [484, 205] width 397 height 28
drag, startPoint x: 502, startPoint y: 213, endPoint x: 453, endPoint y: 218, distance: 48.8
click at [453, 218] on p "The financial aid program is open to all contributors, attendees, students, and…" at bounding box center [484, 205] width 397 height 28
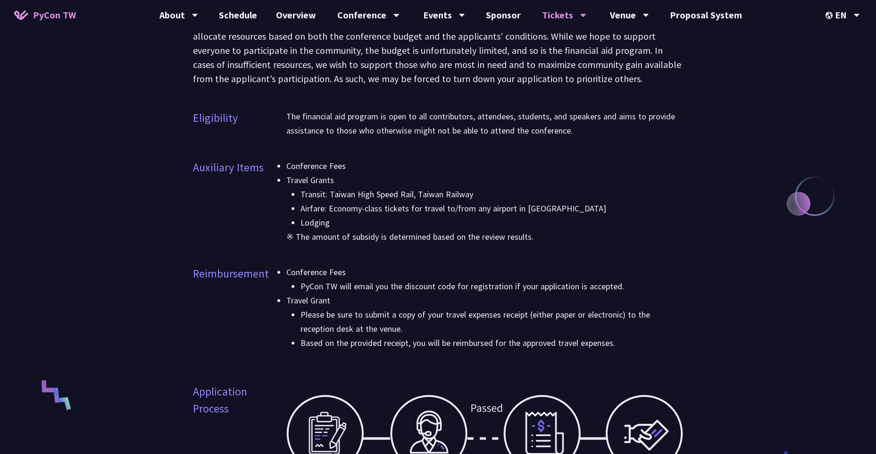
drag, startPoint x: 457, startPoint y: 206, endPoint x: 457, endPoint y: 225, distance: 19.3
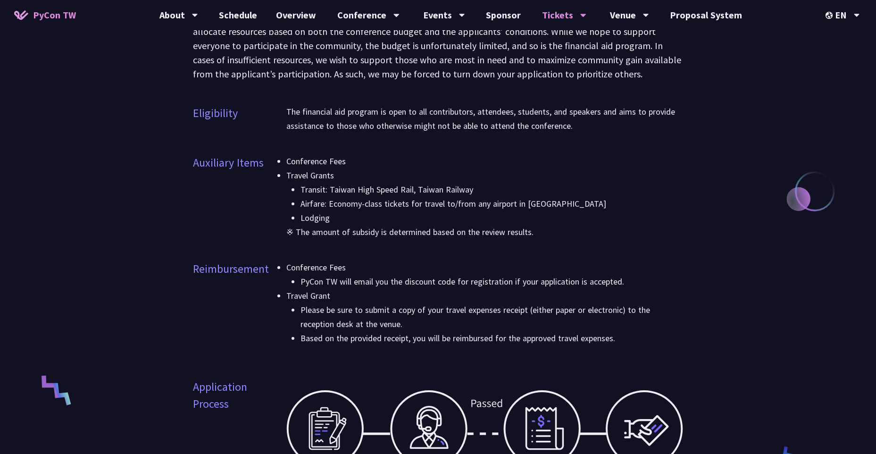
drag, startPoint x: 375, startPoint y: 199, endPoint x: 567, endPoint y: 208, distance: 192.1
click at [567, 208] on li "Airfare: Economy-class tickets for travel to/from any airport in [GEOGRAPHIC_DA…" at bounding box center [491, 204] width 383 height 14
drag, startPoint x: 567, startPoint y: 208, endPoint x: 507, endPoint y: 207, distance: 60.8
click at [507, 207] on li "Airfare: Economy-class tickets for travel to/from any airport in [GEOGRAPHIC_DA…" at bounding box center [491, 204] width 383 height 14
click at [505, 204] on li "Airfare: Economy-class tickets for travel to/from any airport in [GEOGRAPHIC_DA…" at bounding box center [491, 204] width 383 height 14
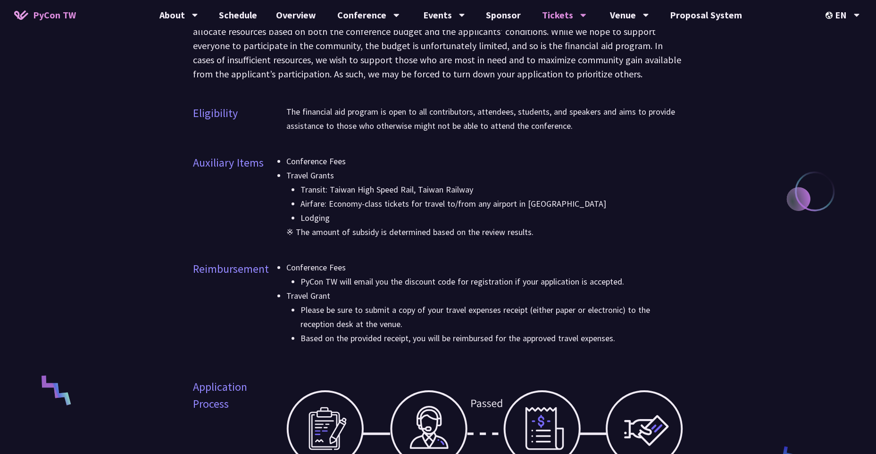
click at [505, 204] on li "Airfare: Economy-class tickets for travel to/from any airport in [GEOGRAPHIC_DA…" at bounding box center [491, 204] width 383 height 14
drag, startPoint x: 393, startPoint y: 228, endPoint x: 644, endPoint y: 241, distance: 251.3
click at [644, 241] on div "Conference Fees Travel Grants Transit: Taiwan High Speed Rail, Taiwan Railway A…" at bounding box center [484, 202] width 397 height 97
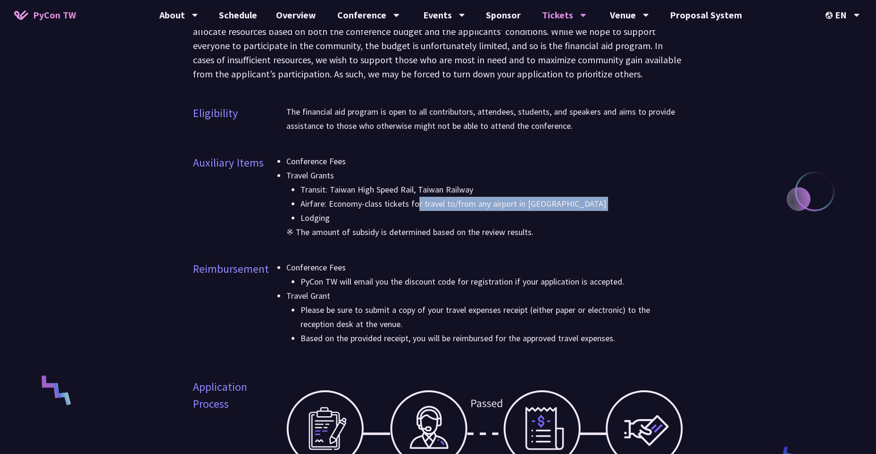
drag, startPoint x: 644, startPoint y: 241, endPoint x: 504, endPoint y: 246, distance: 140.2
click at [504, 246] on div "Conference Fees Travel Grants Transit: Taiwan High Speed Rail, Taiwan Railway A…" at bounding box center [484, 202] width 397 height 97
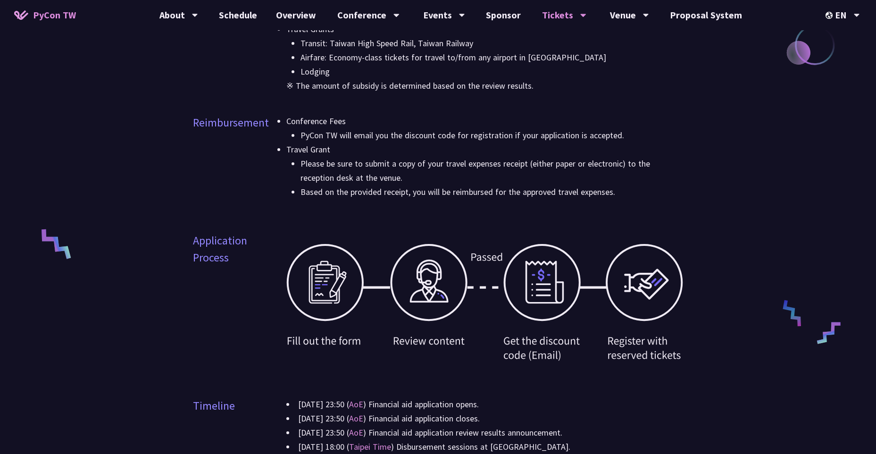
drag, startPoint x: 546, startPoint y: 239, endPoint x: 542, endPoint y: 294, distance: 55.8
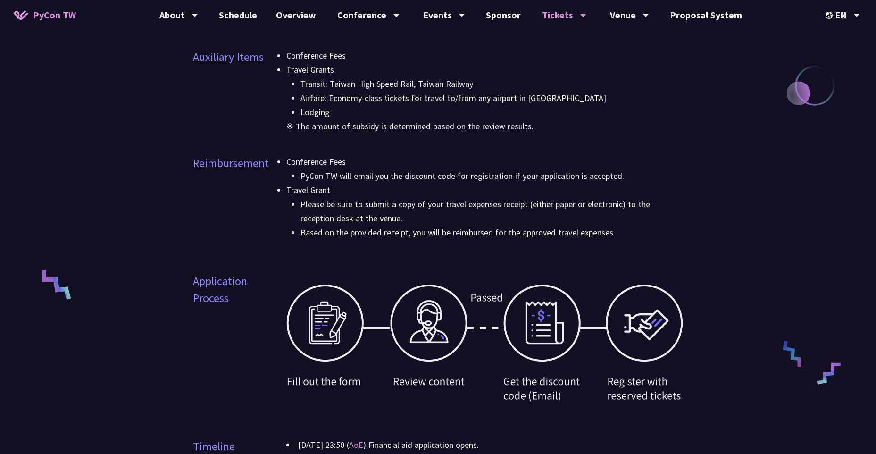
drag, startPoint x: 541, startPoint y: 277, endPoint x: 540, endPoint y: 253, distance: 24.1
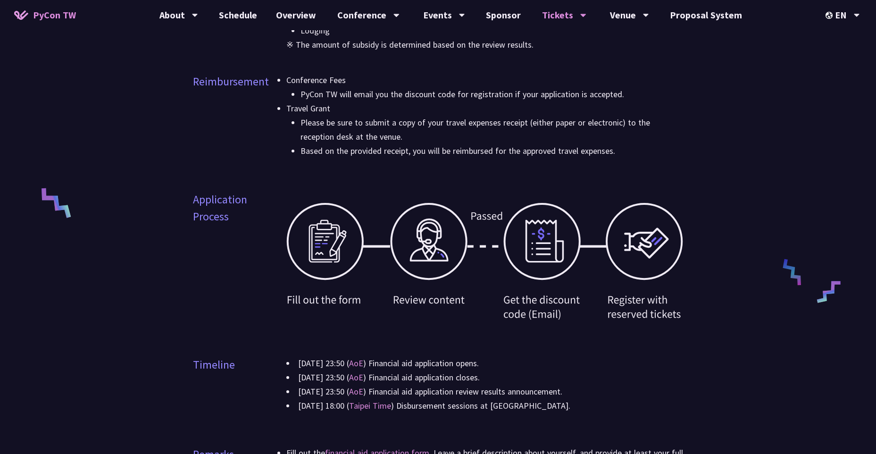
drag, startPoint x: 540, startPoint y: 253, endPoint x: 538, endPoint y: 265, distance: 12.0
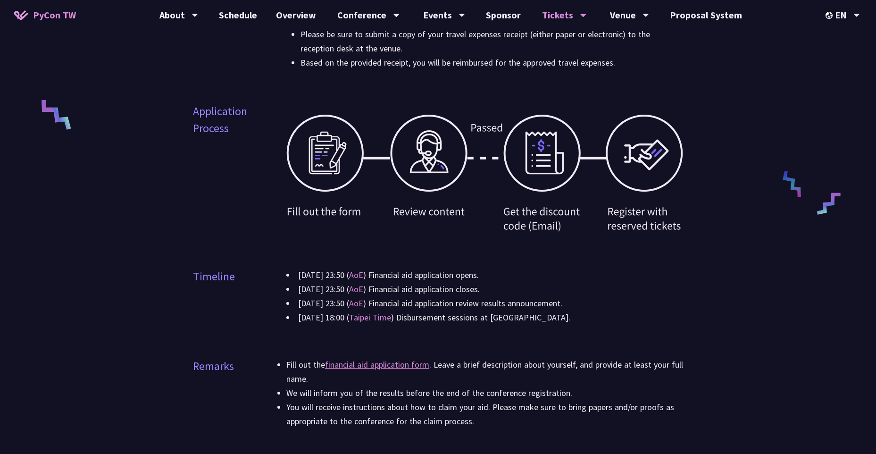
scroll to position [586, 0]
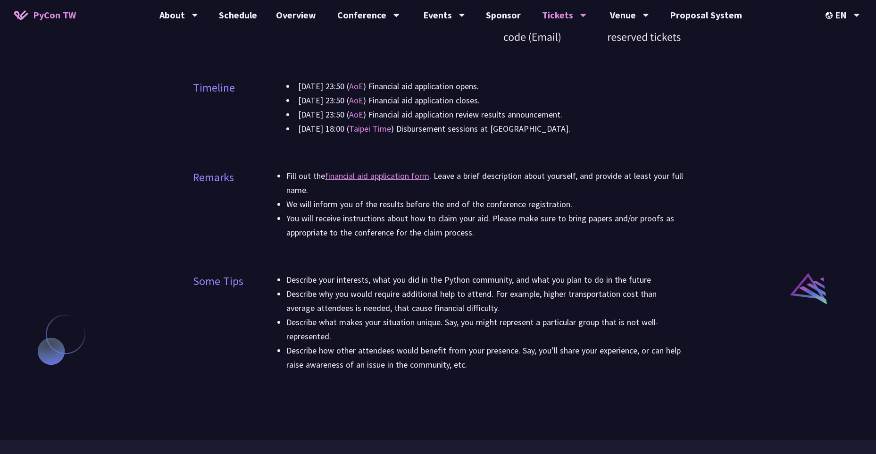
drag, startPoint x: 538, startPoint y: 265, endPoint x: 541, endPoint y: 334, distance: 69.4
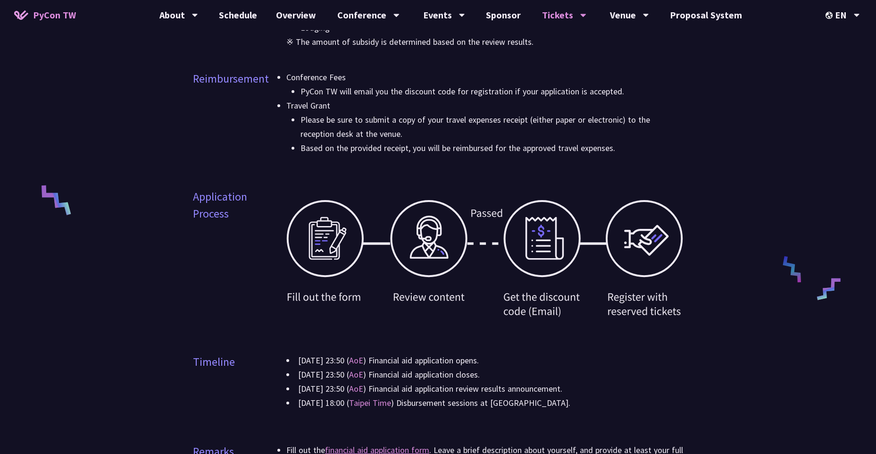
scroll to position [0, 0]
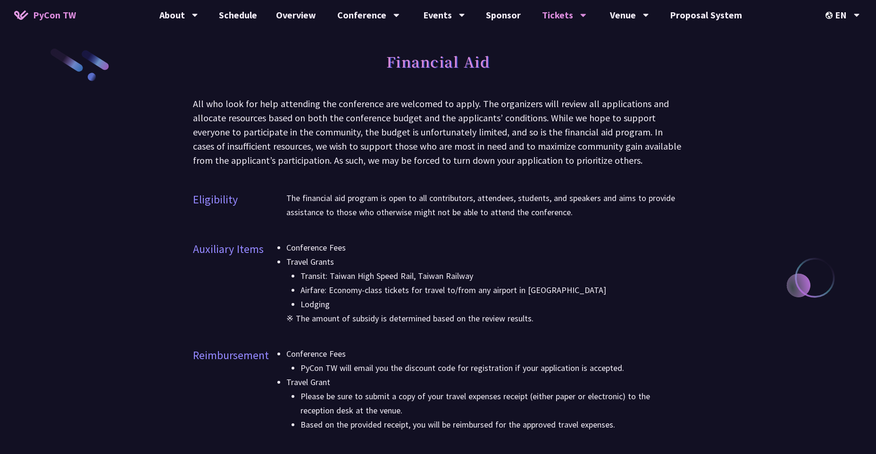
drag, startPoint x: 589, startPoint y: 233, endPoint x: 579, endPoint y: 54, distance: 179.0
click at [56, 12] on span "PyCon TW" at bounding box center [54, 15] width 43 height 14
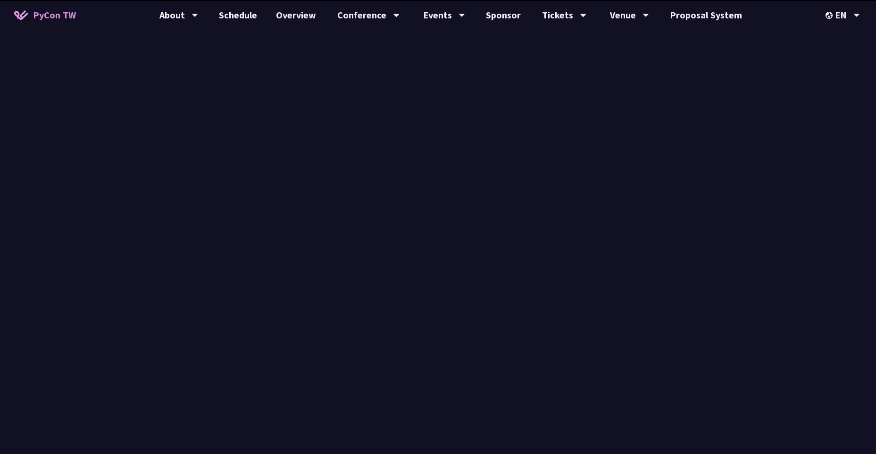
click at [56, 12] on span "PyCon TW" at bounding box center [54, 15] width 43 height 14
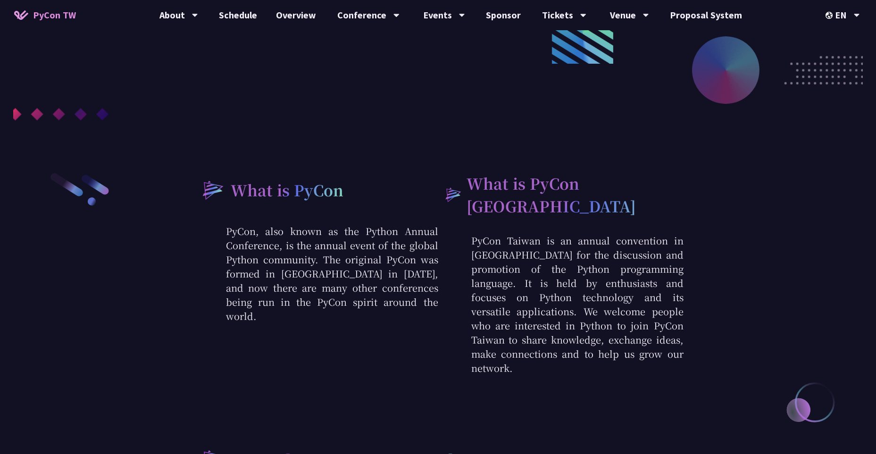
scroll to position [589, 0]
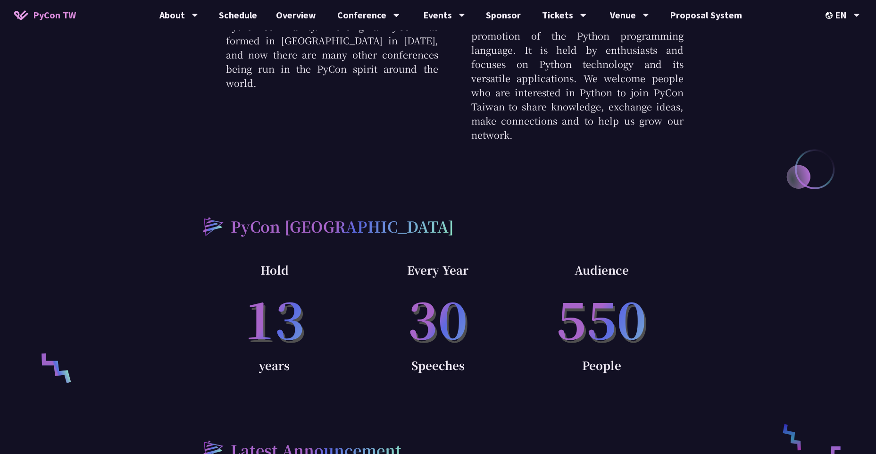
drag, startPoint x: 534, startPoint y: 255, endPoint x: 521, endPoint y: 362, distance: 107.9
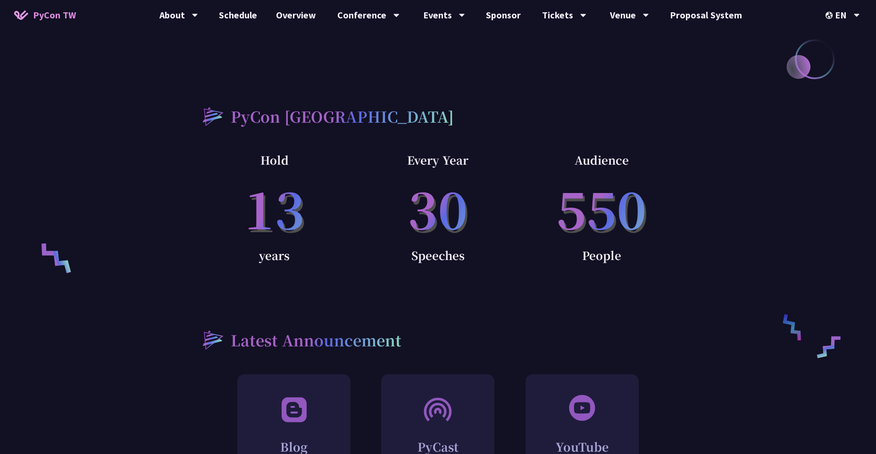
drag, startPoint x: 513, startPoint y: 268, endPoint x: 517, endPoint y: 303, distance: 34.7
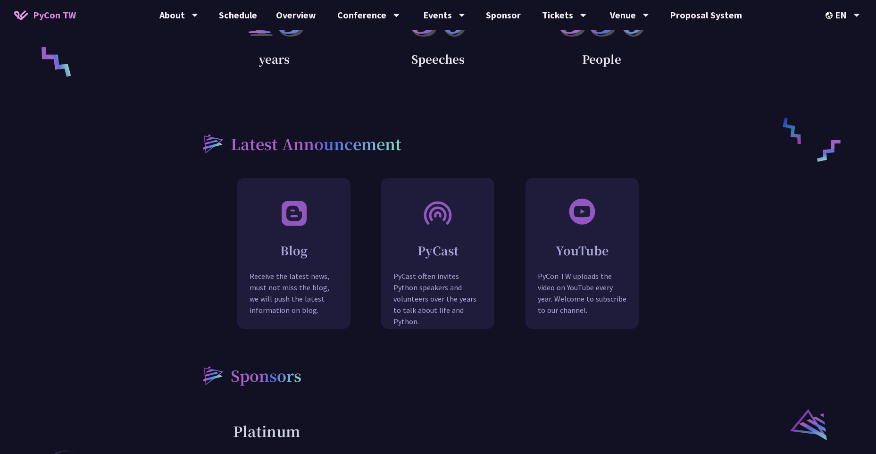
drag, startPoint x: 519, startPoint y: 271, endPoint x: 522, endPoint y: 342, distance: 71.3
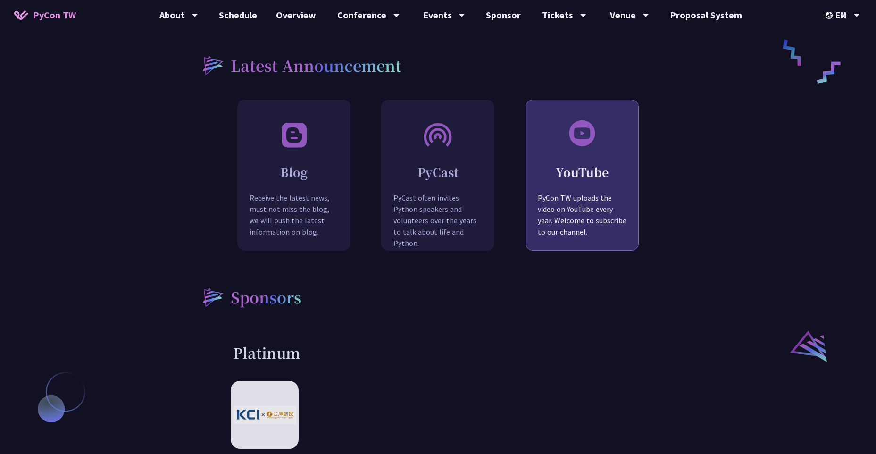
click at [564, 167] on div "YouTube PyCon TW uploads the video on YouTube every year. Welcome to subscribe …" at bounding box center [582, 198] width 112 height 107
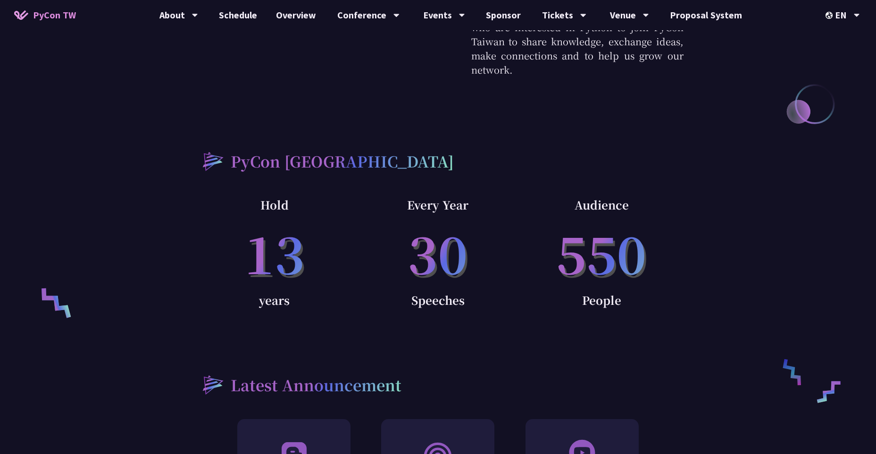
scroll to position [0, 0]
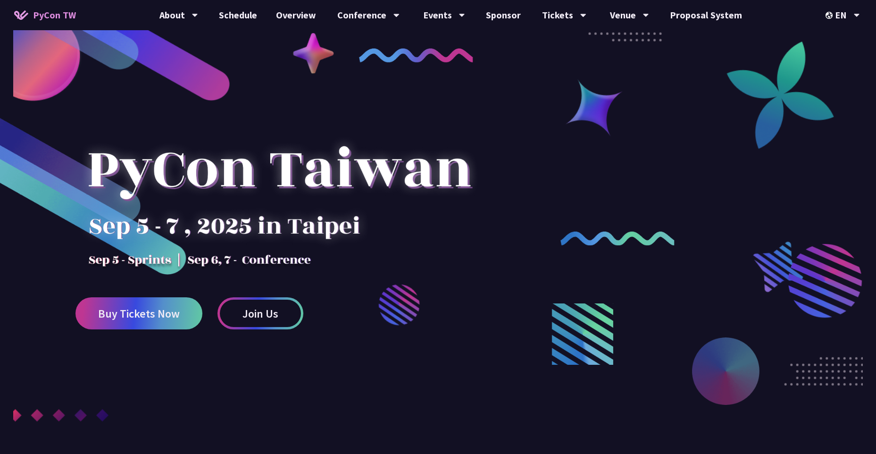
drag, startPoint x: 633, startPoint y: 260, endPoint x: 594, endPoint y: 37, distance: 226.5
drag, startPoint x: 215, startPoint y: 184, endPoint x: 406, endPoint y: 181, distance: 191.0
click at [406, 181] on div at bounding box center [278, 186] width 407 height 165
